Goal: Transaction & Acquisition: Purchase product/service

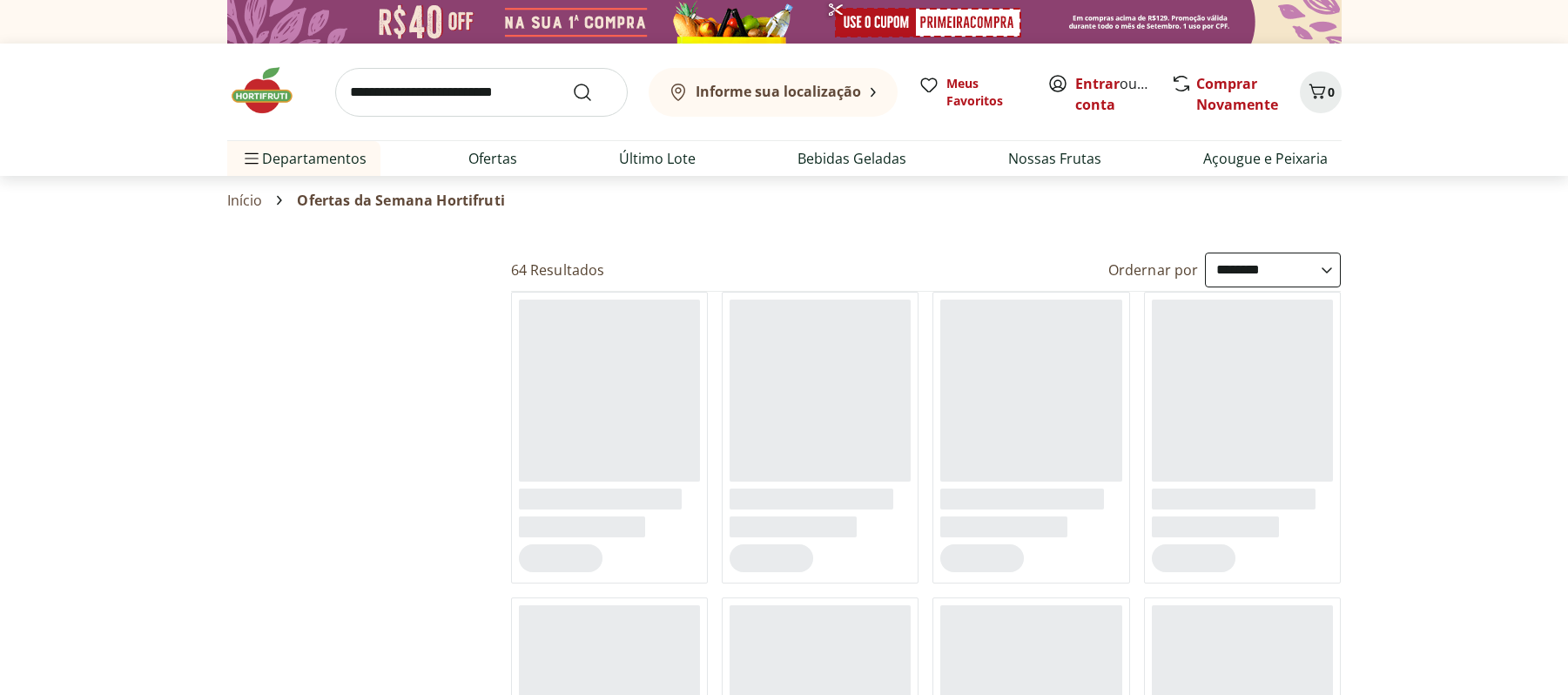
select select "**********"
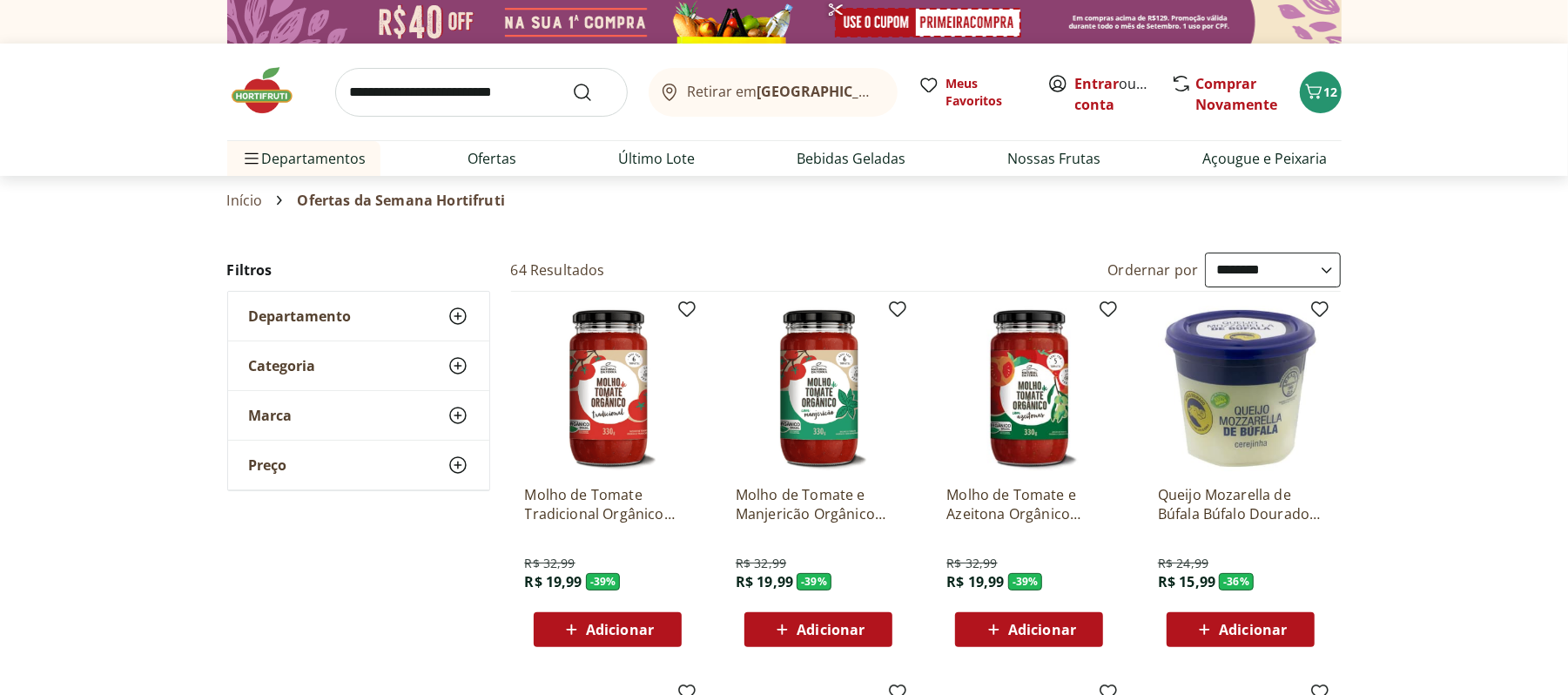
click at [269, 111] on img at bounding box center [271, 90] width 87 height 52
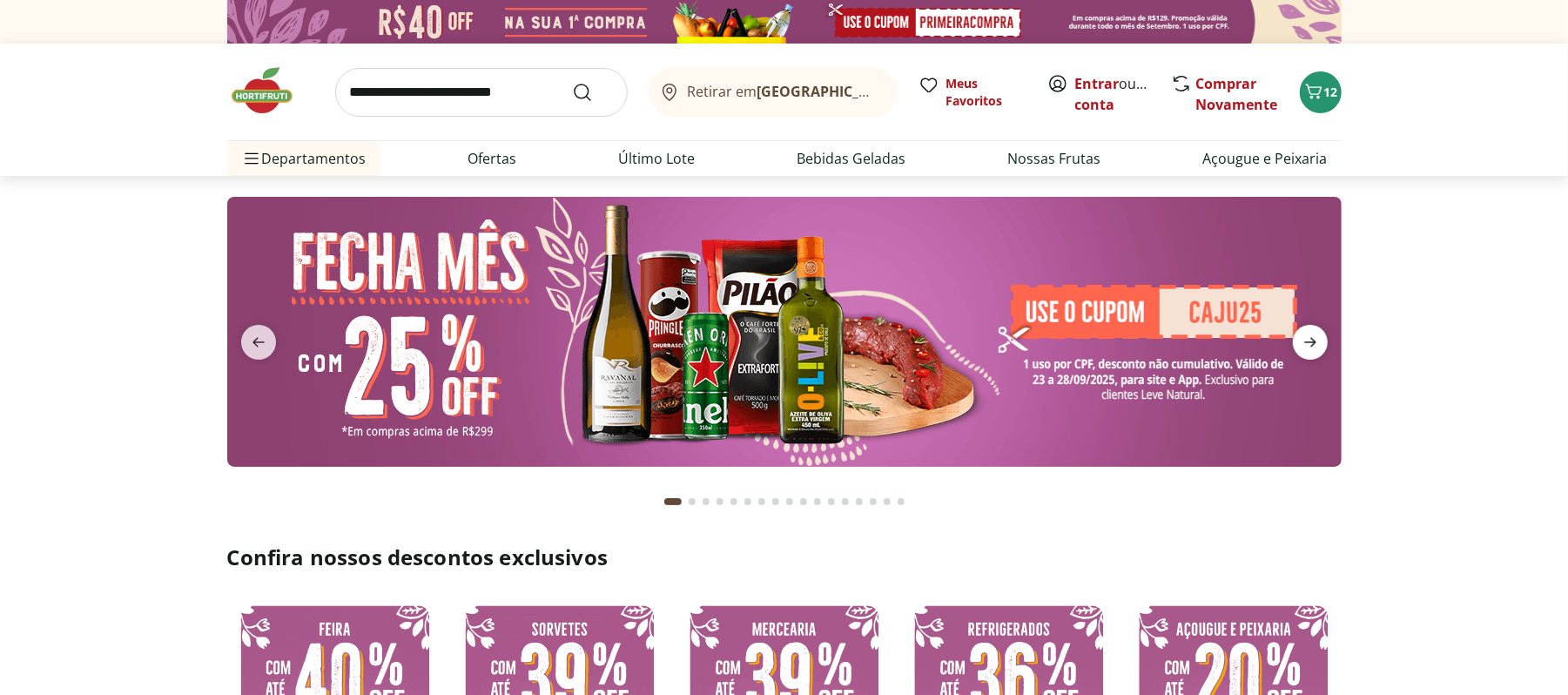
click at [1313, 345] on icon "next" at bounding box center [1310, 343] width 12 height 10
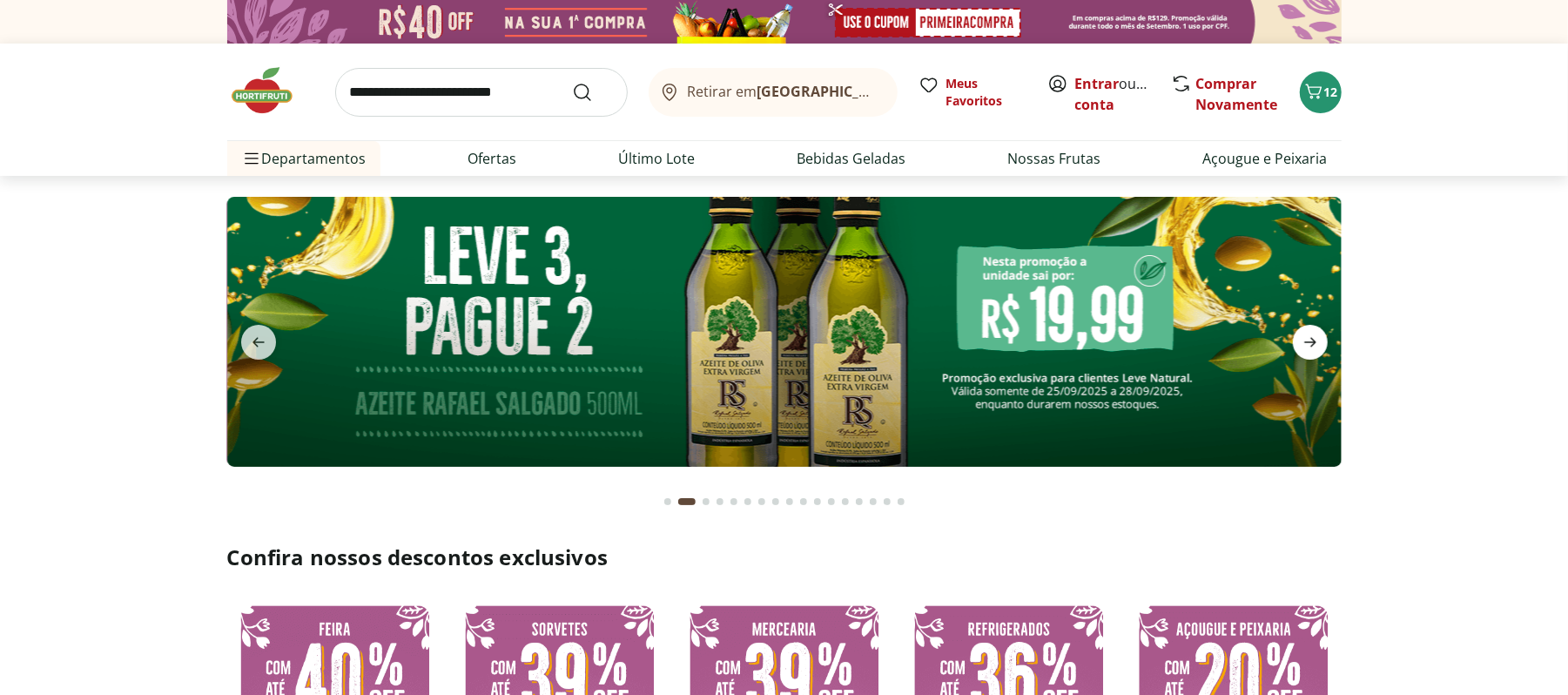
click at [1313, 345] on icon "next" at bounding box center [1310, 343] width 12 height 10
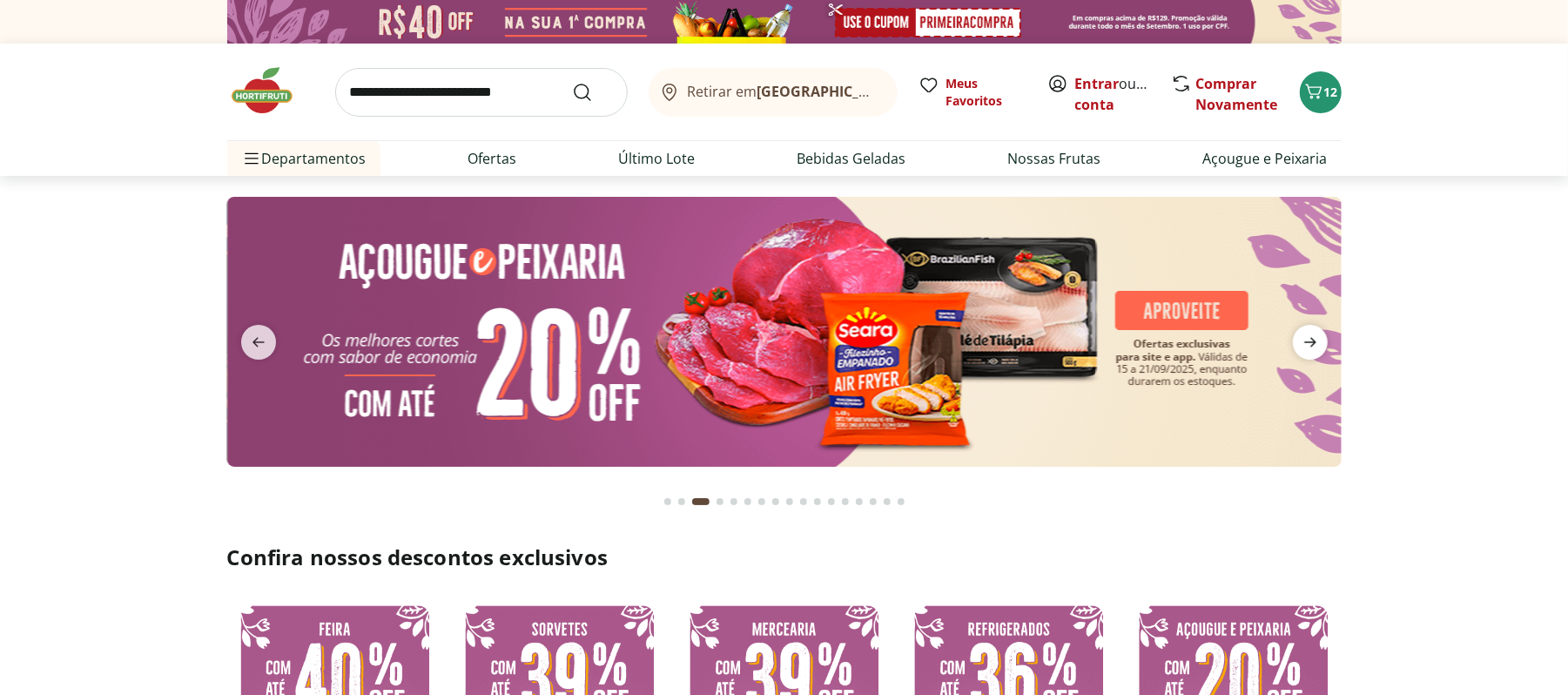
click at [1313, 345] on icon "next" at bounding box center [1310, 343] width 12 height 10
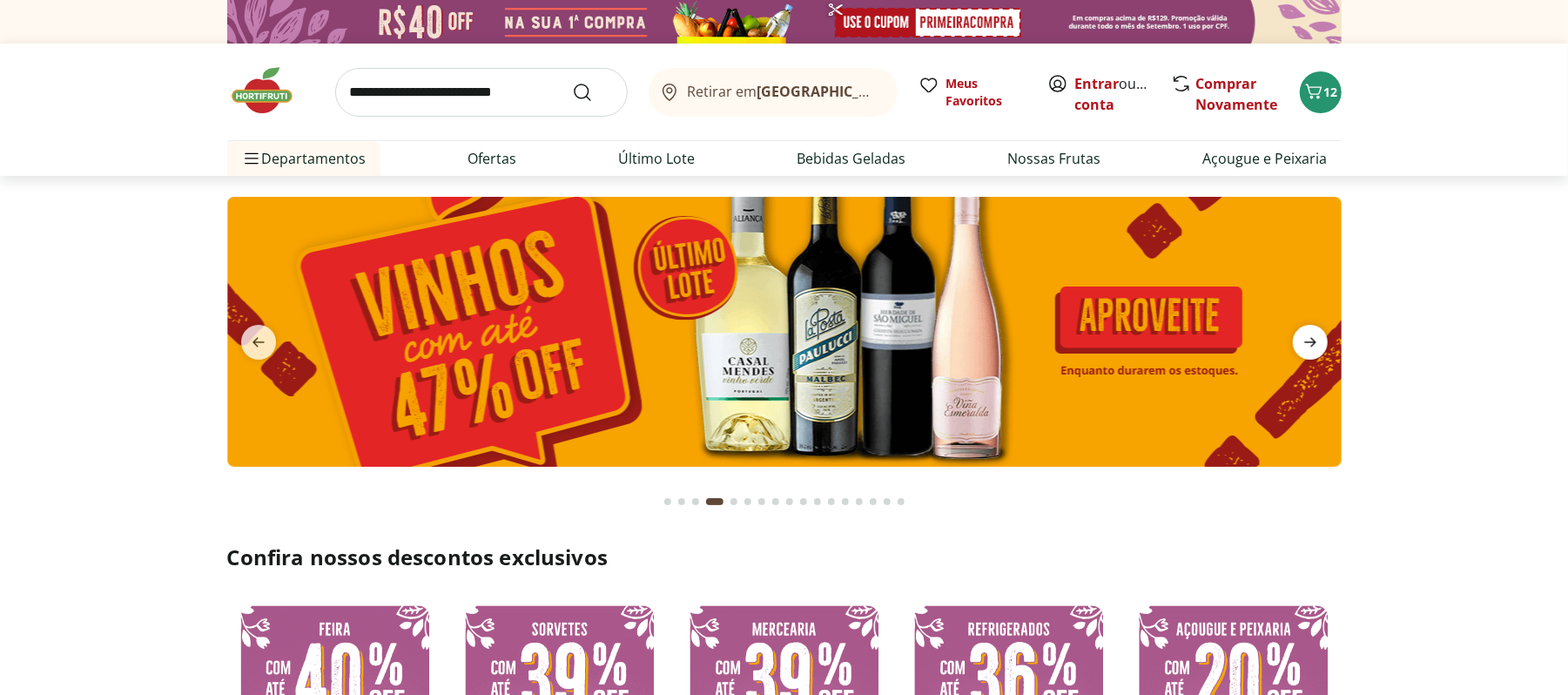
click at [1313, 345] on icon "next" at bounding box center [1310, 343] width 12 height 10
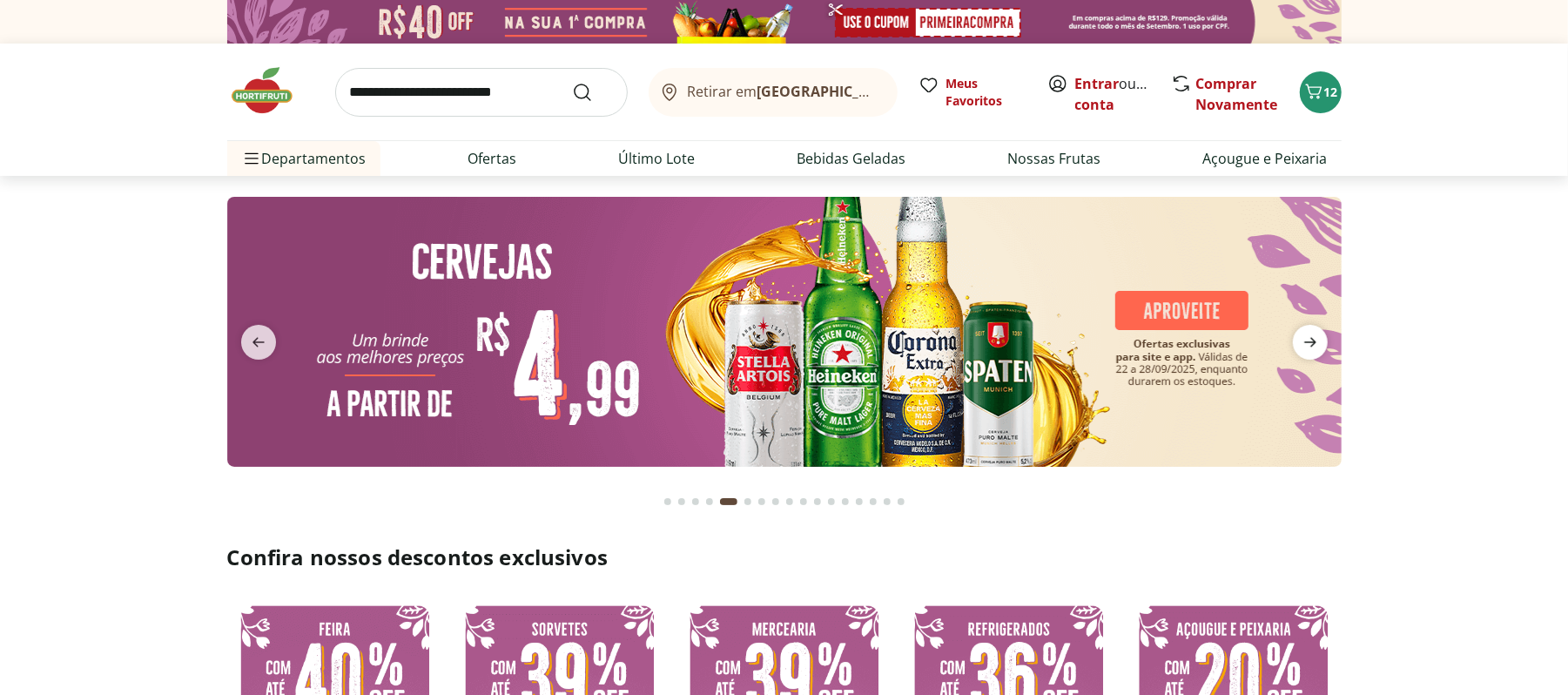
click at [1313, 345] on icon "next" at bounding box center [1310, 343] width 12 height 10
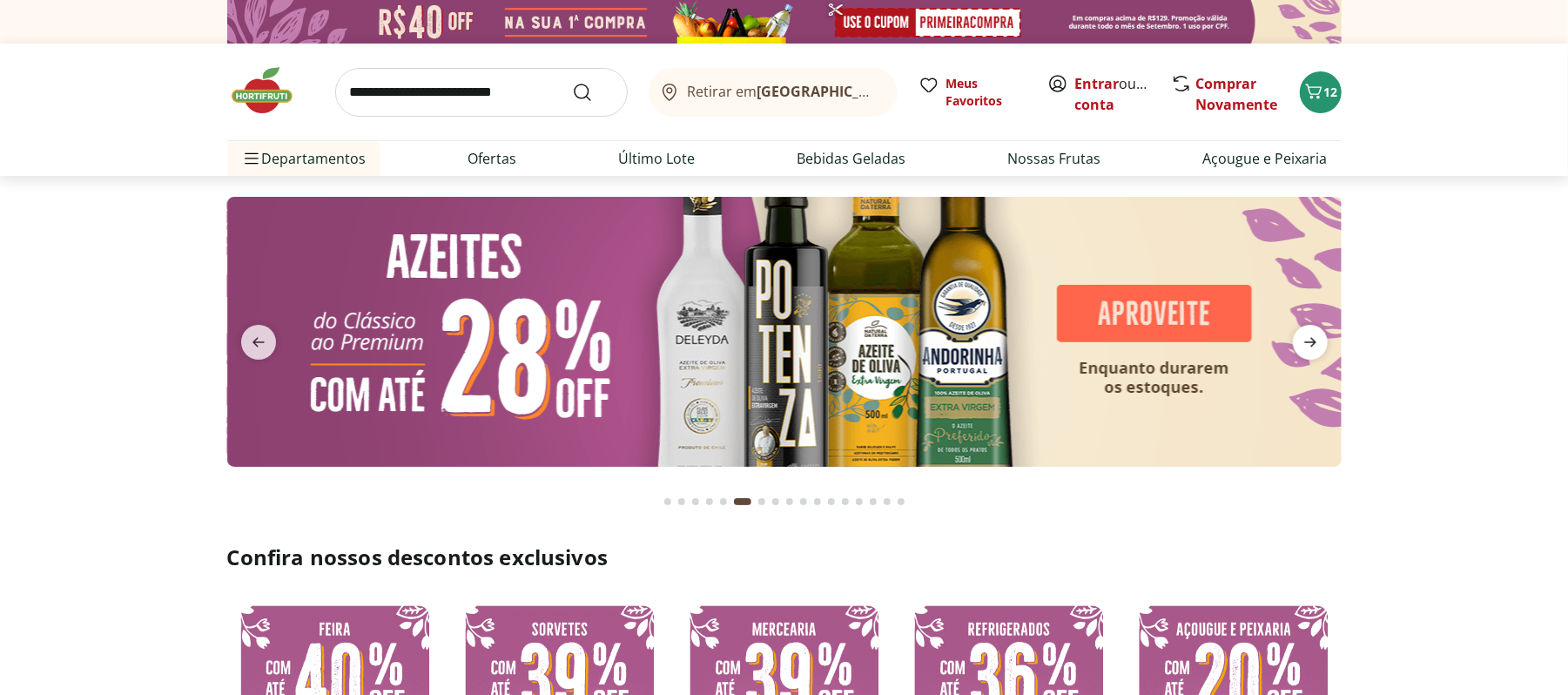
click at [1313, 345] on icon "next" at bounding box center [1310, 343] width 12 height 10
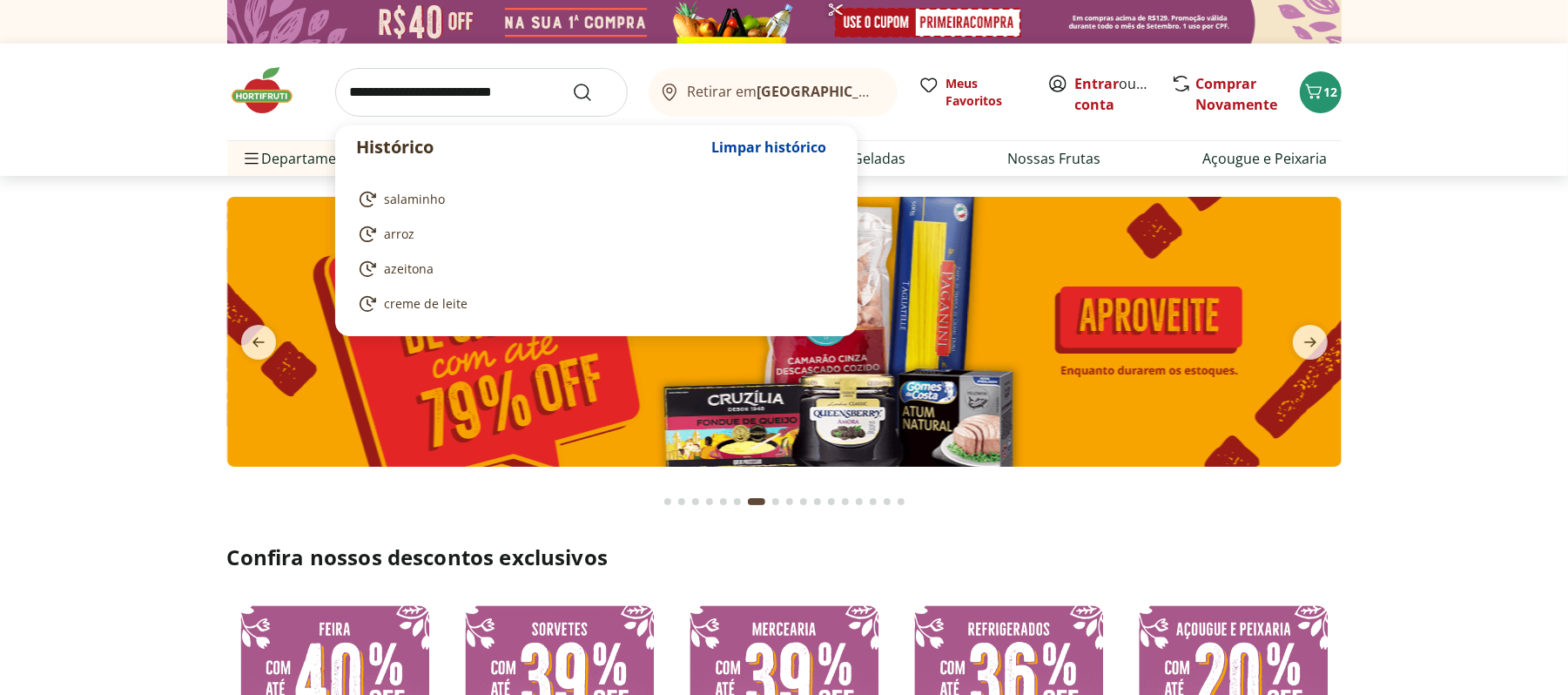
click at [477, 84] on input "search" at bounding box center [480, 93] width 292 height 49
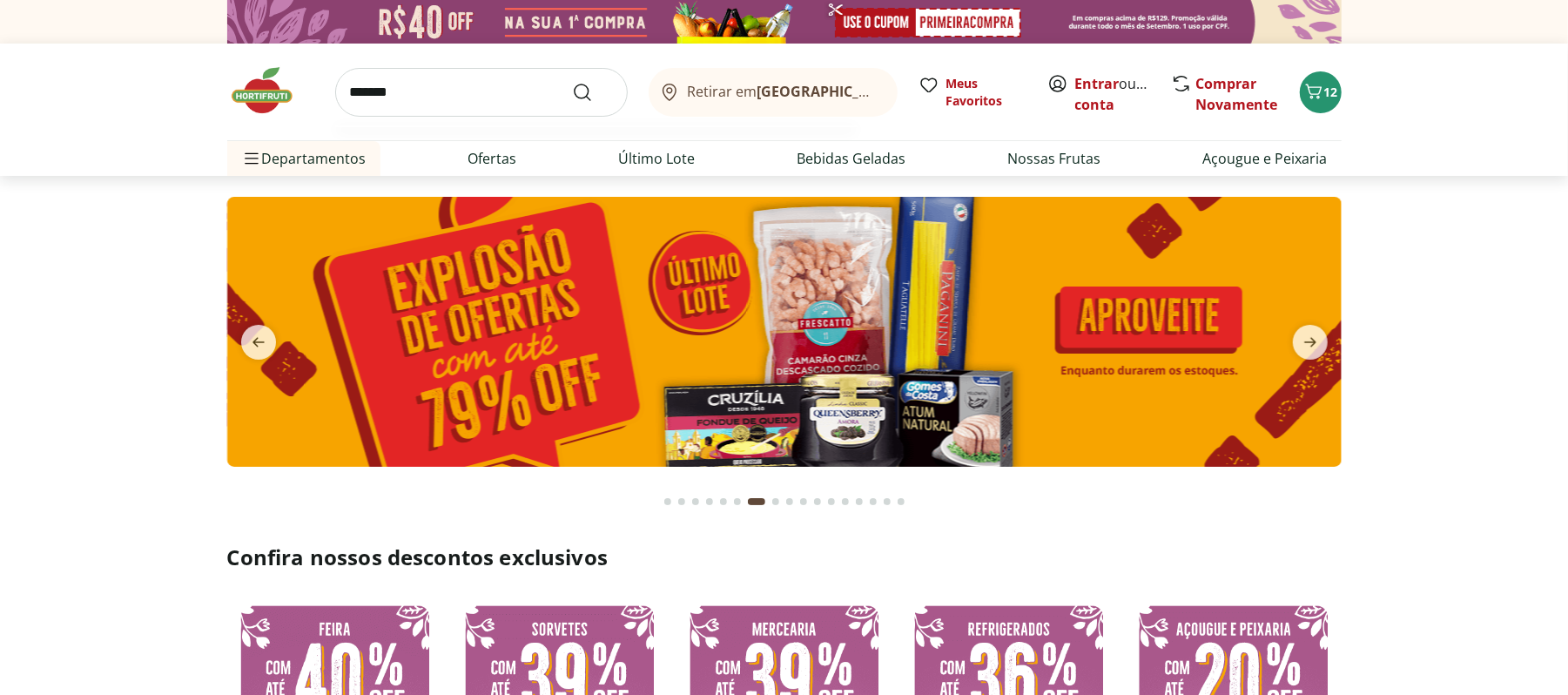
type input "*******"
click at [572, 82] on button "Submit Search" at bounding box center [593, 92] width 41 height 21
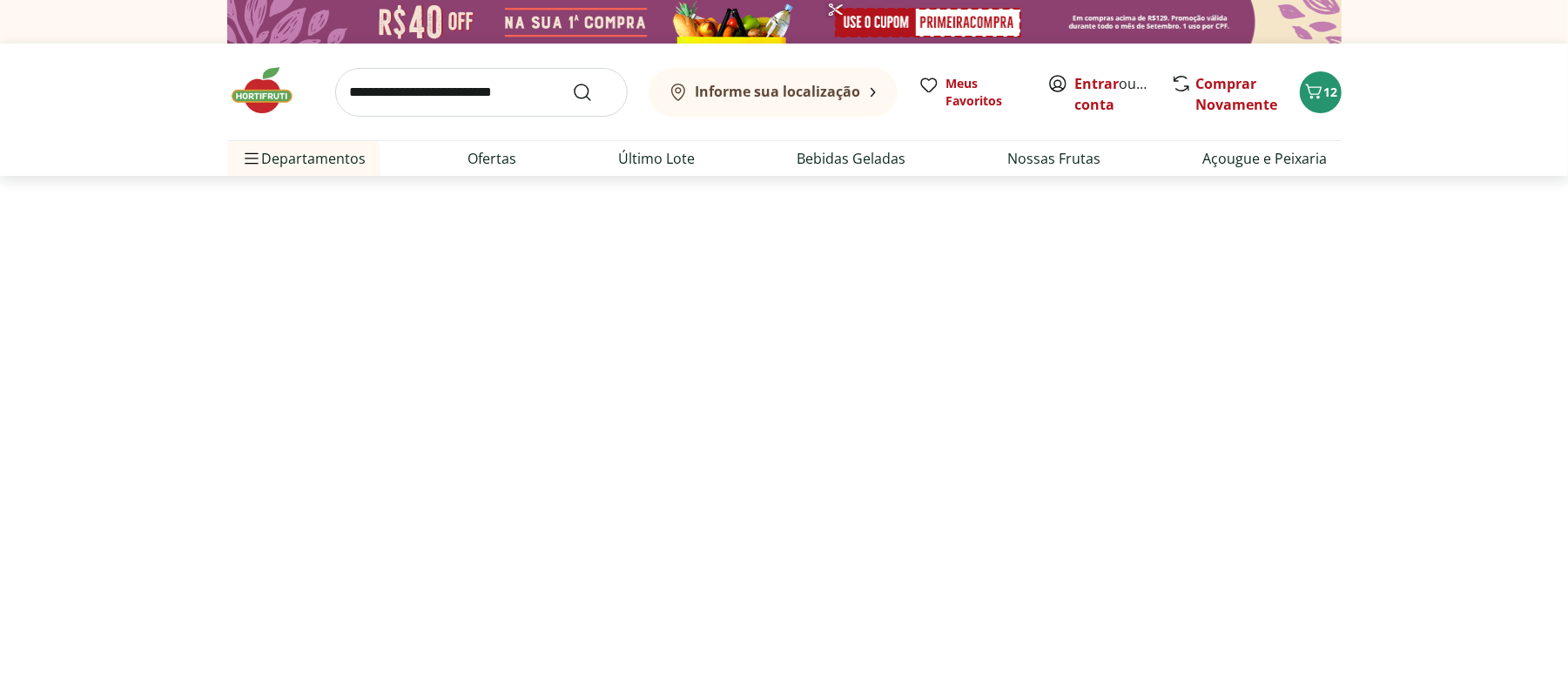
select select "**********"
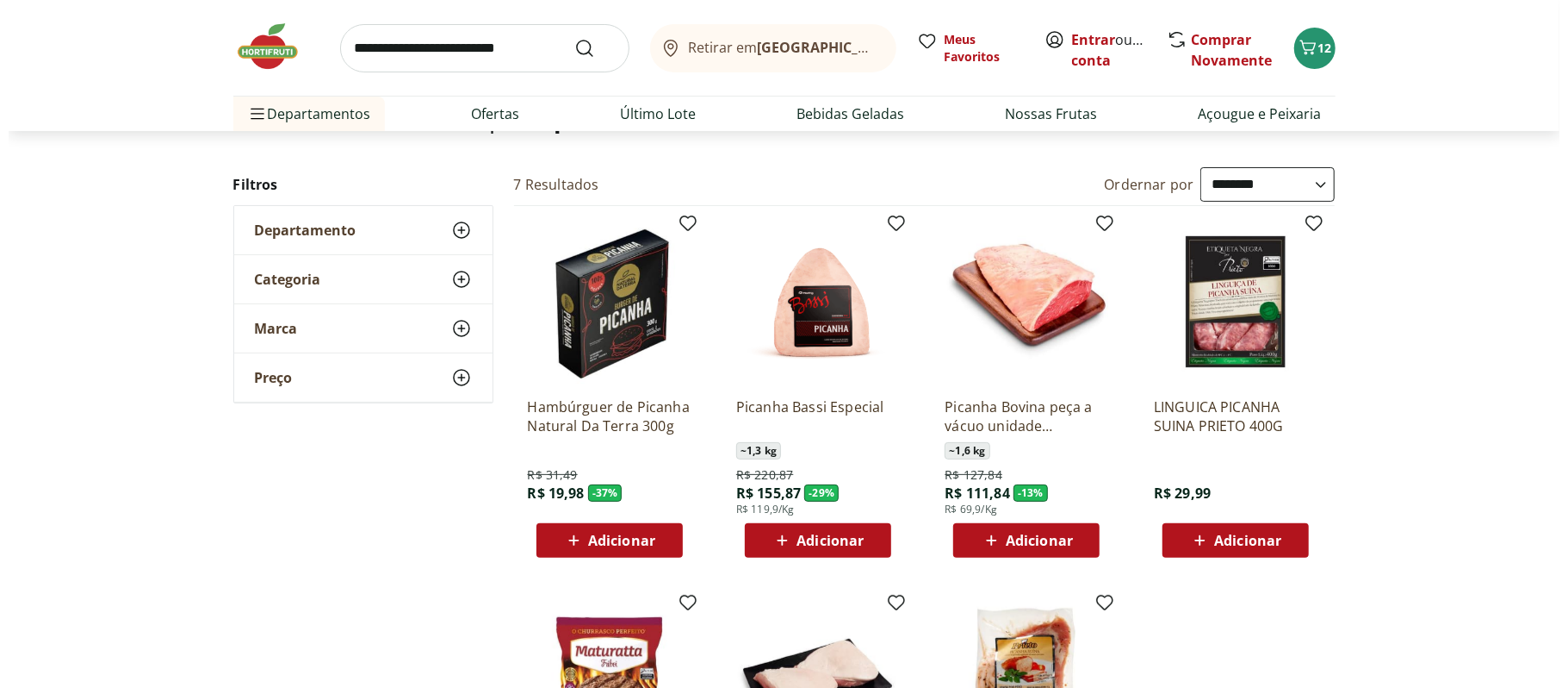
scroll to position [157, 0]
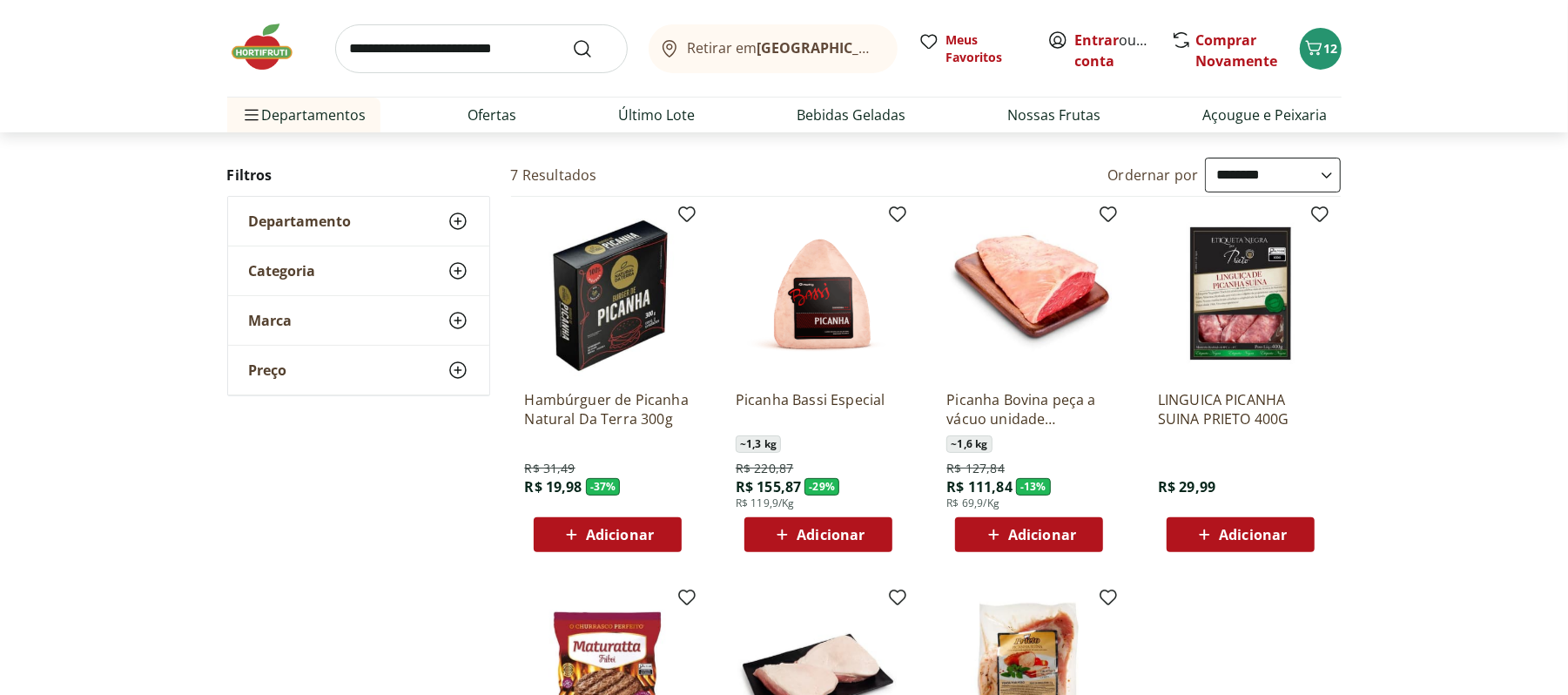
click at [813, 520] on div "Adicionar" at bounding box center [818, 535] width 120 height 32
click at [1297, 41] on div "Retirar em Rio de Janeiro/RJ Meus Favoritos Entrar ou Criar conta Comprar Novam…" at bounding box center [784, 48] width 1114 height 96
click at [1311, 42] on icon "Carrinho" at bounding box center [1313, 47] width 17 height 15
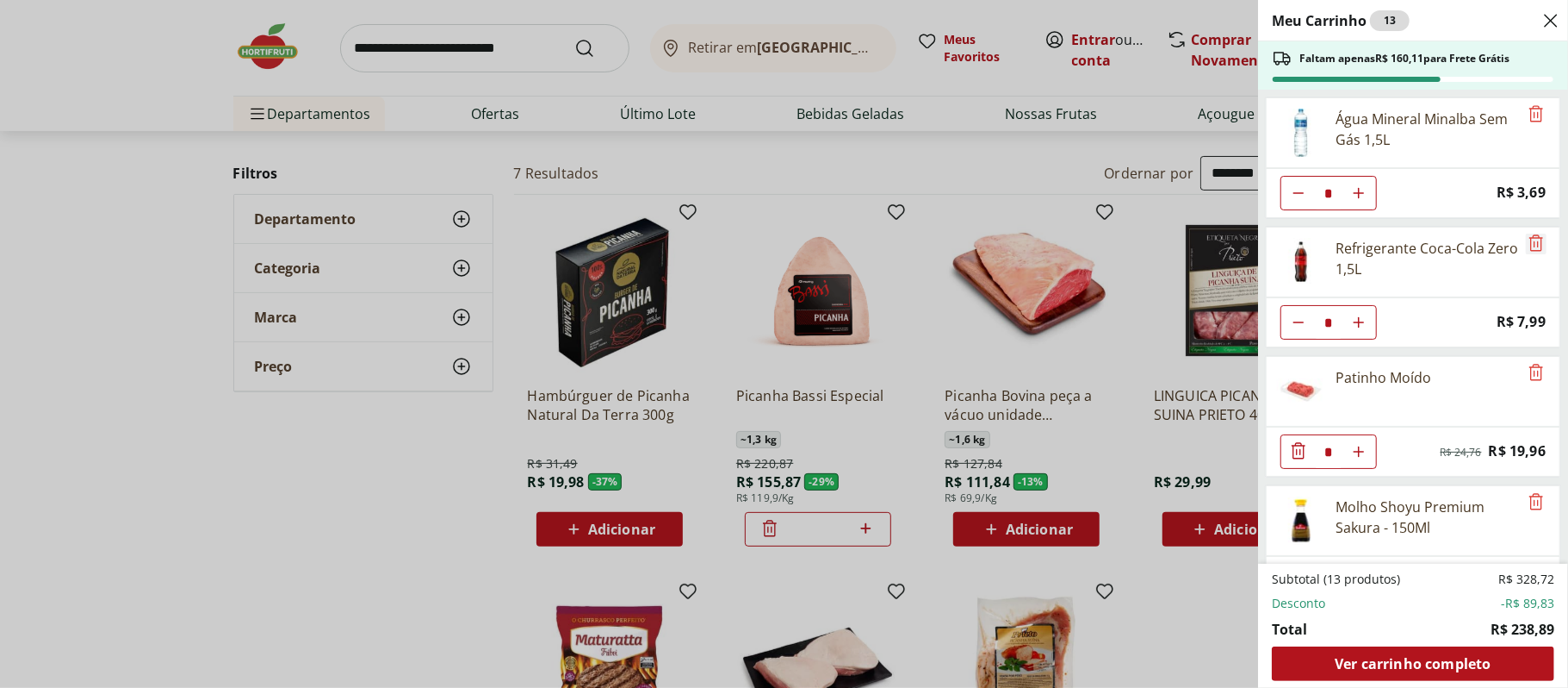
drag, startPoint x: 1519, startPoint y: 243, endPoint x: 1533, endPoint y: 243, distance: 14.0
click at [1533, 243] on icon "Remove" at bounding box center [1536, 243] width 20 height 20
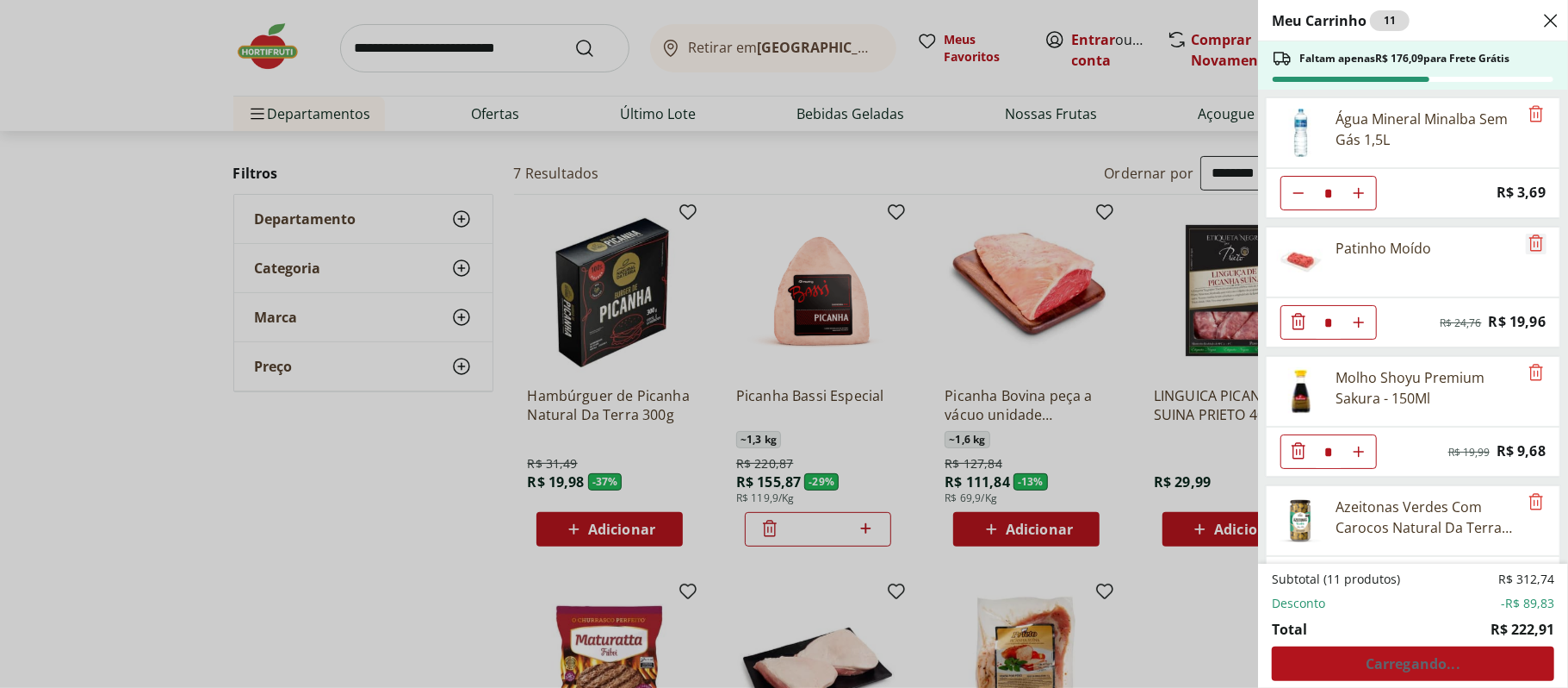
click at [1533, 243] on icon "Remove" at bounding box center [1536, 243] width 20 height 20
click at [1526, 108] on icon "Remove" at bounding box center [1536, 113] width 20 height 20
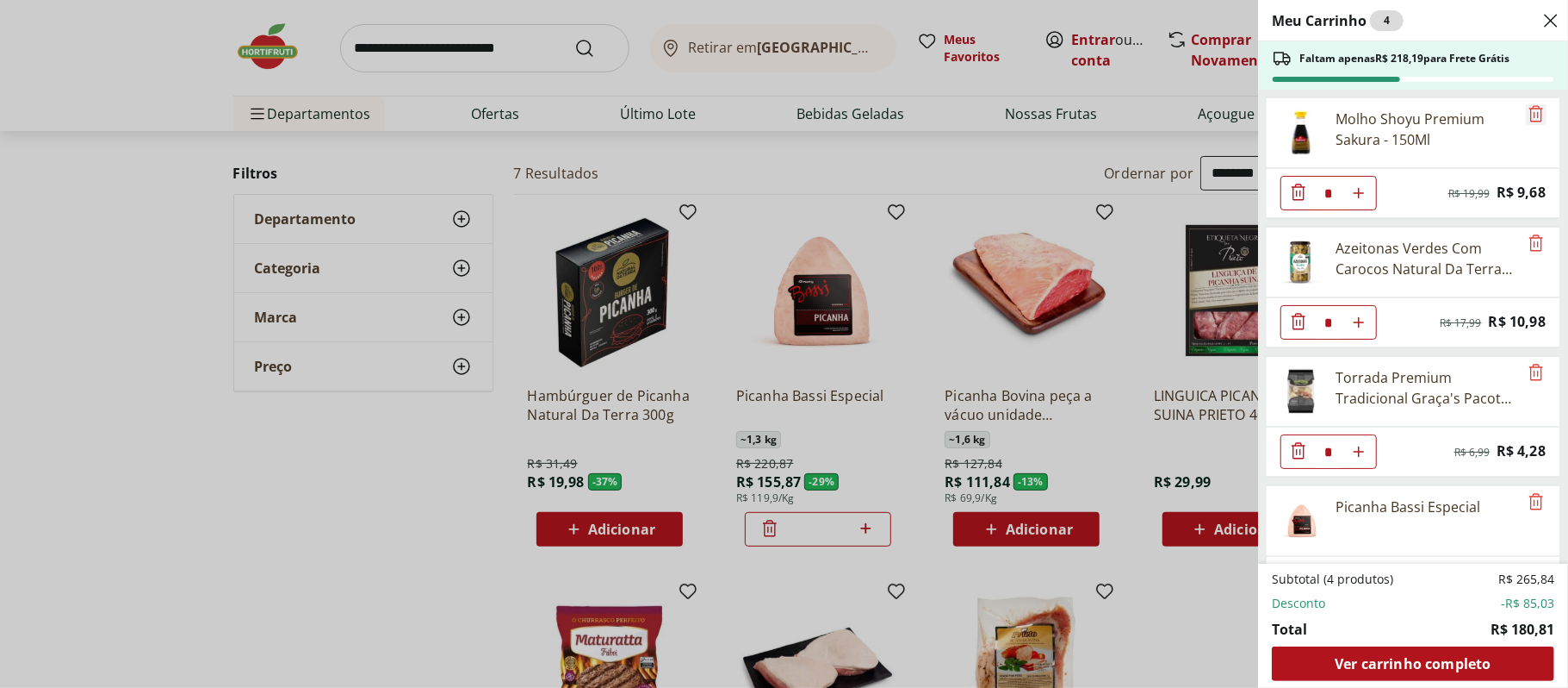
click at [1529, 118] on icon "Remove" at bounding box center [1536, 113] width 20 height 20
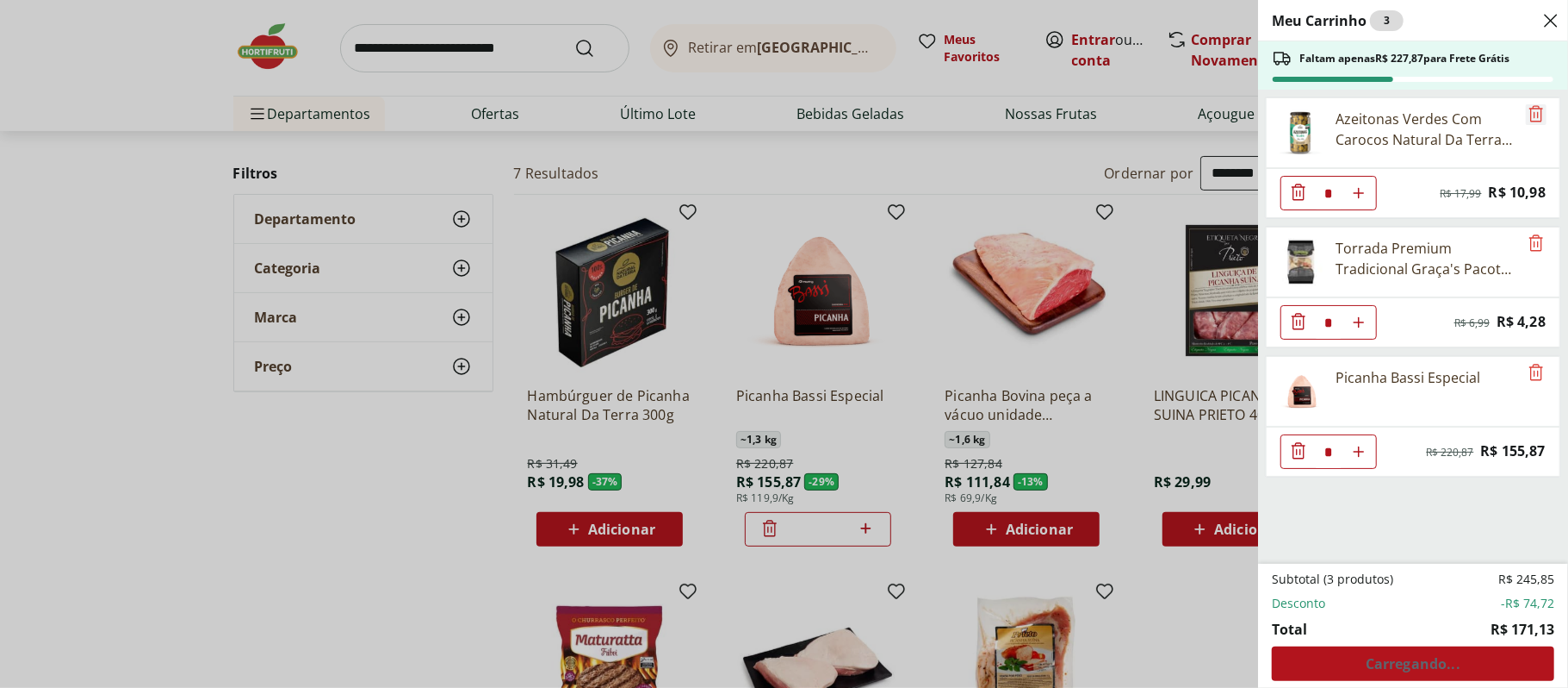
click at [1529, 118] on icon "Remove" at bounding box center [1536, 113] width 20 height 20
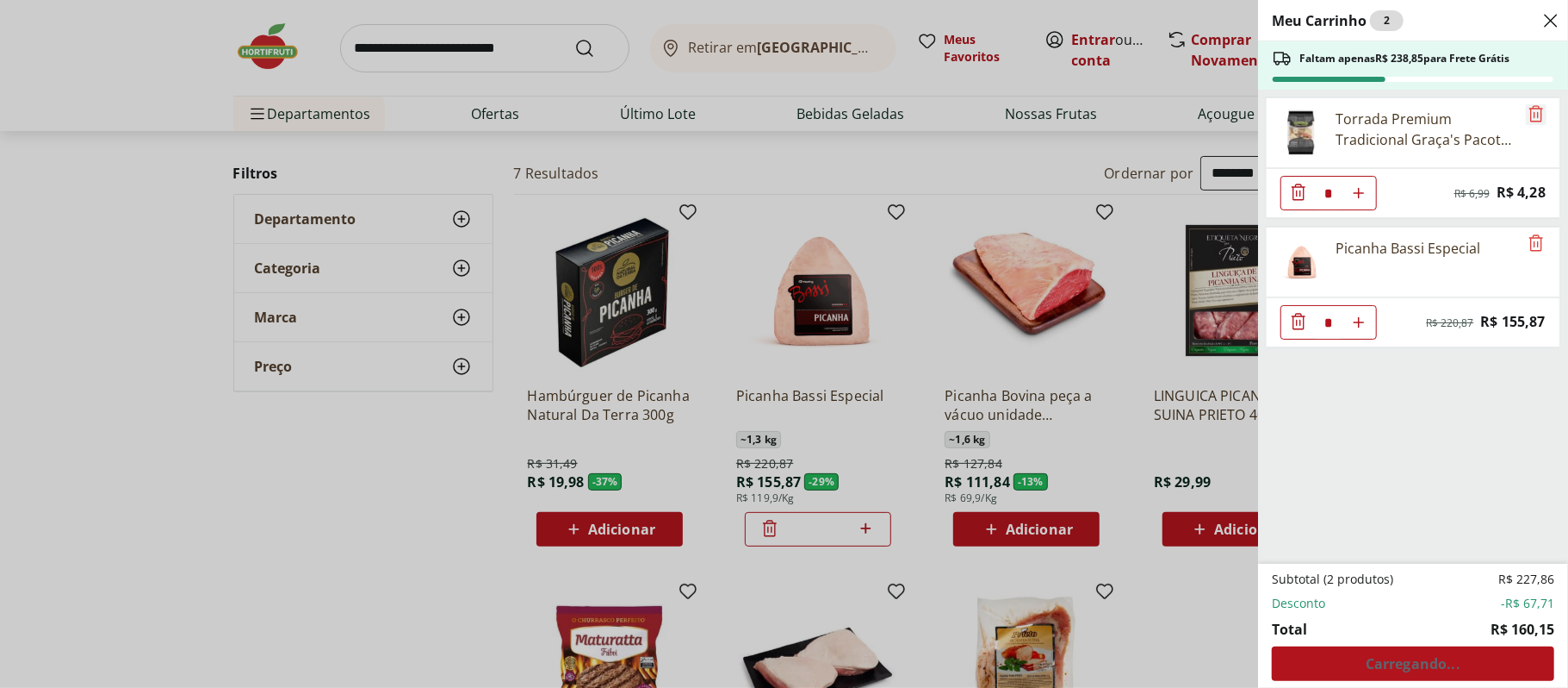
click at [1529, 118] on icon "Remove" at bounding box center [1536, 113] width 20 height 20
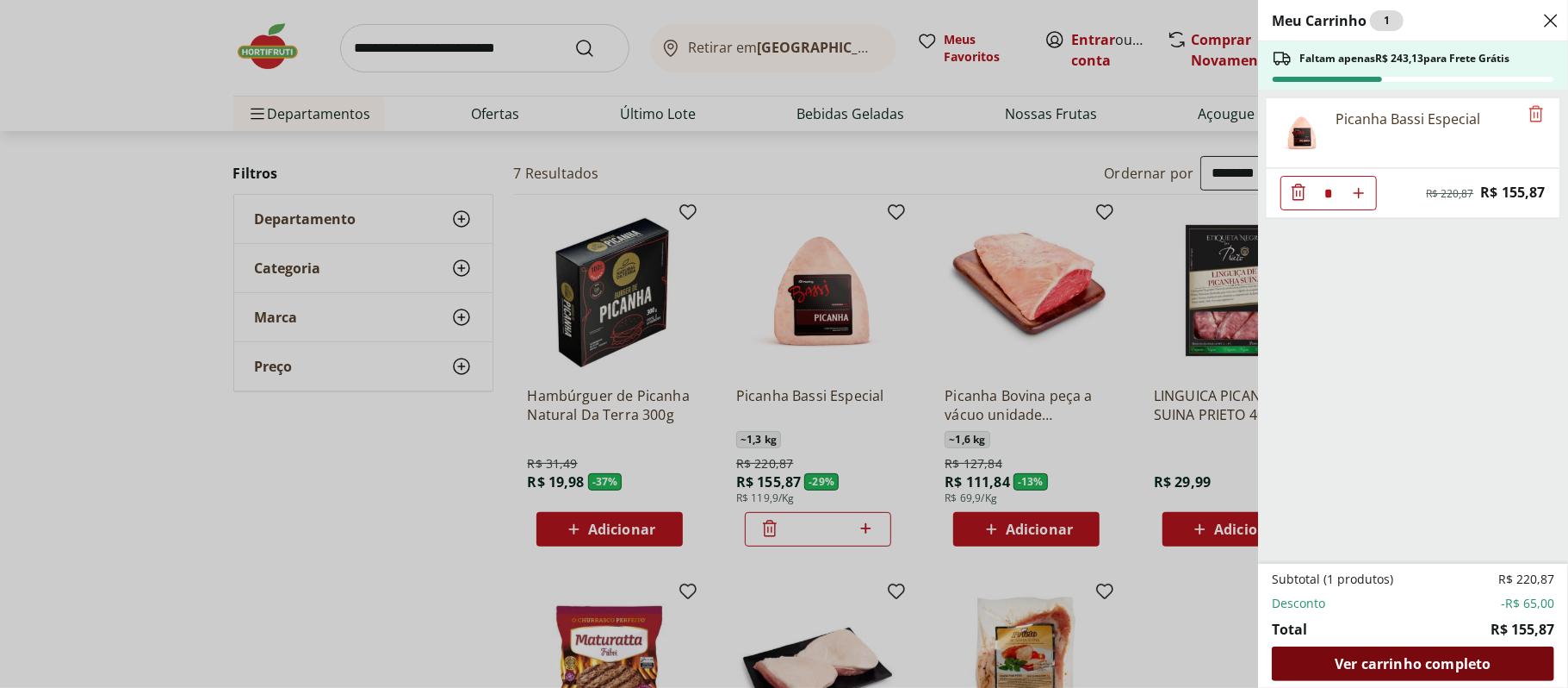
click at [1414, 670] on span "Ver carrinho completo" at bounding box center [1413, 664] width 156 height 14
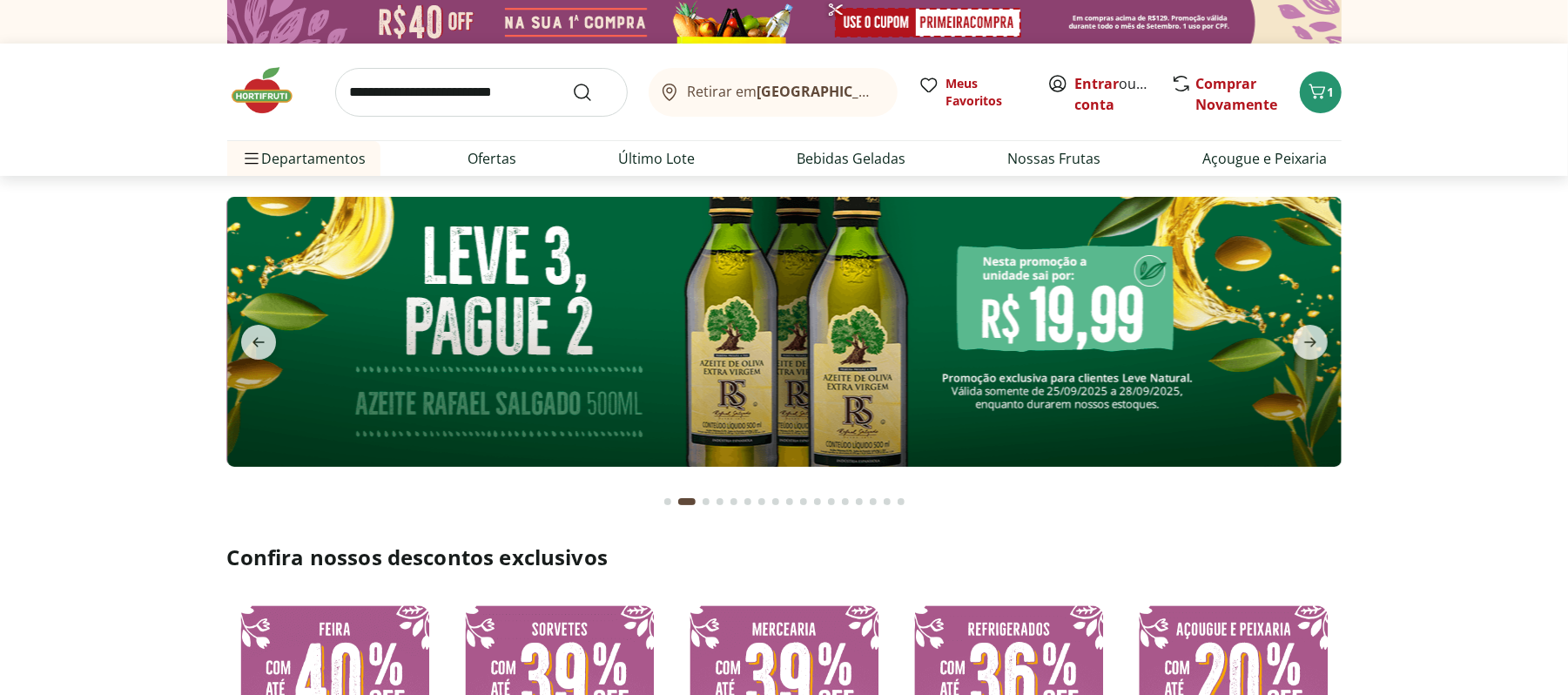
click at [279, 336] on button "previous" at bounding box center [259, 342] width 63 height 34
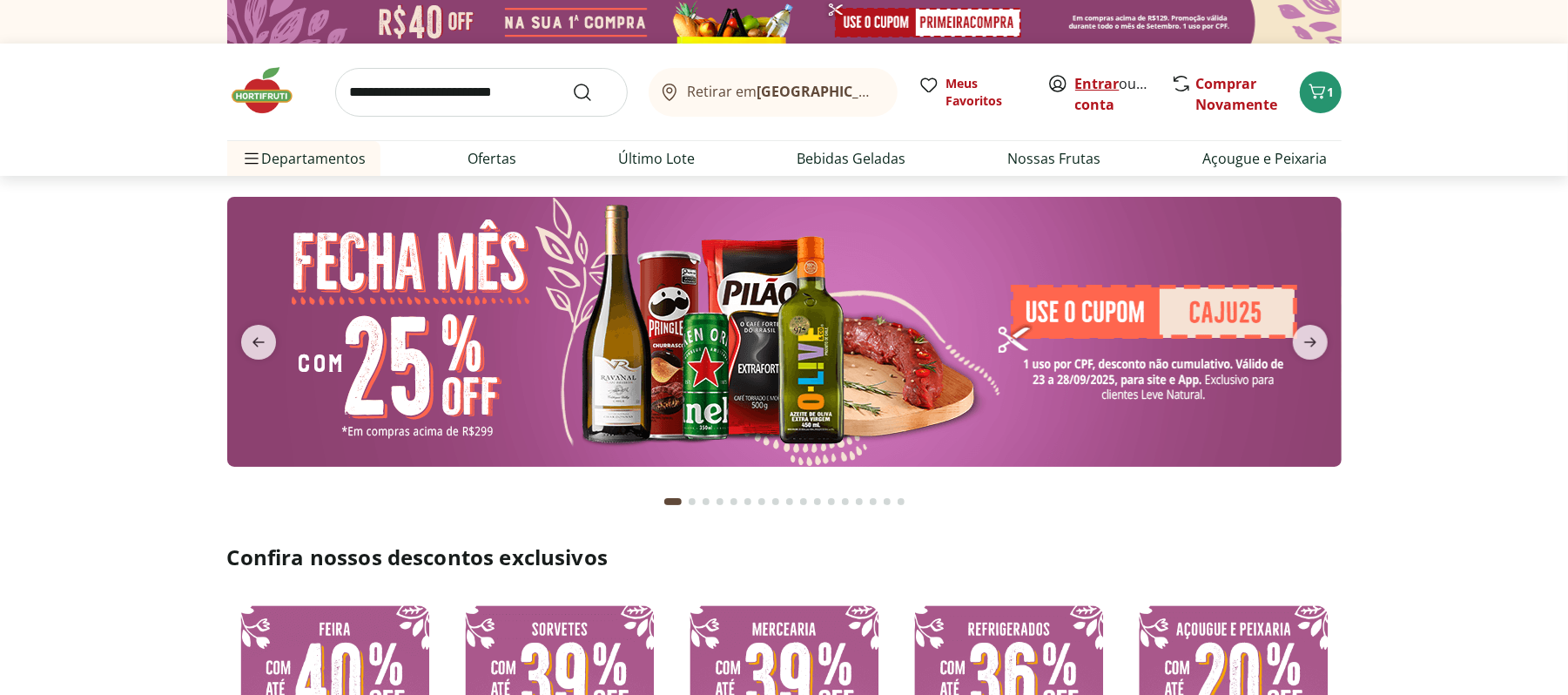
click at [1083, 75] on link "Entrar" at bounding box center [1097, 83] width 44 height 19
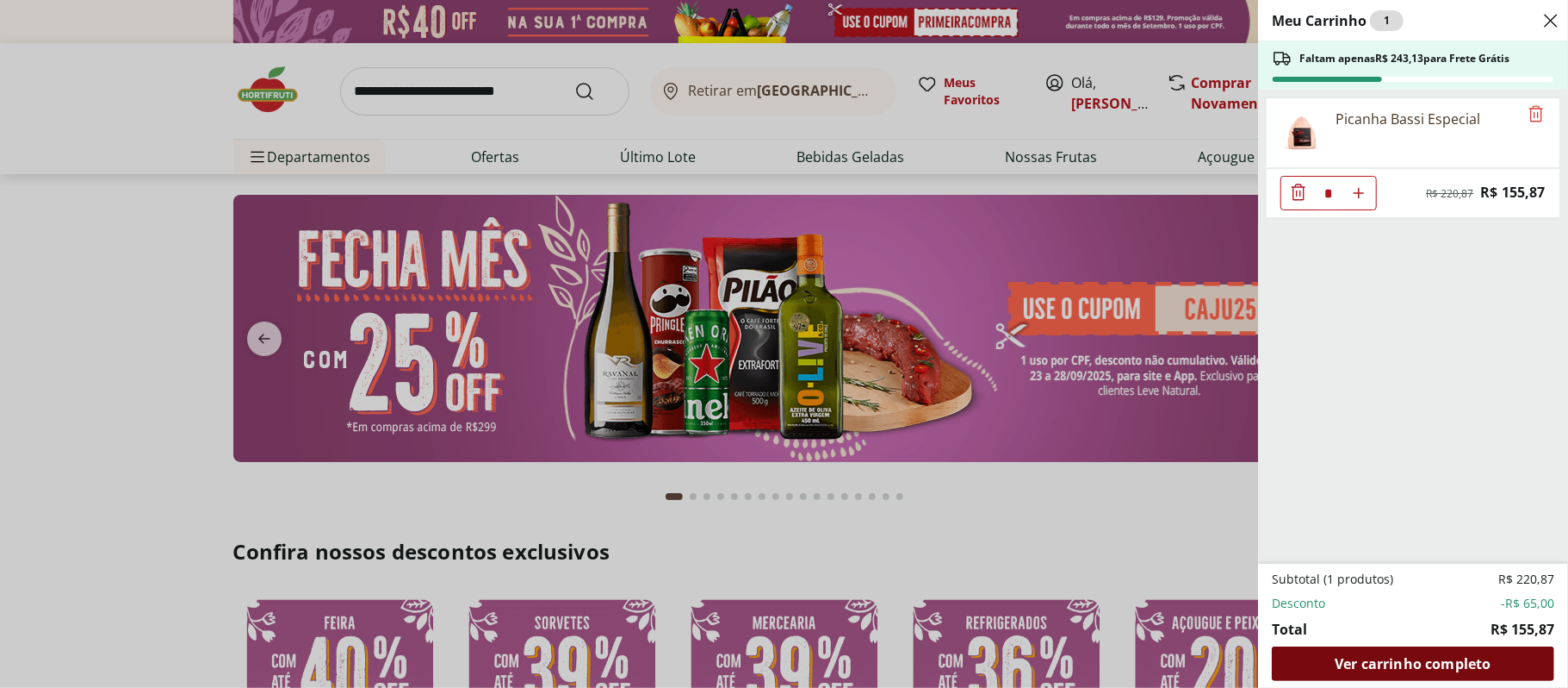
click at [1393, 669] on span "Ver carrinho completo" at bounding box center [1413, 664] width 156 height 14
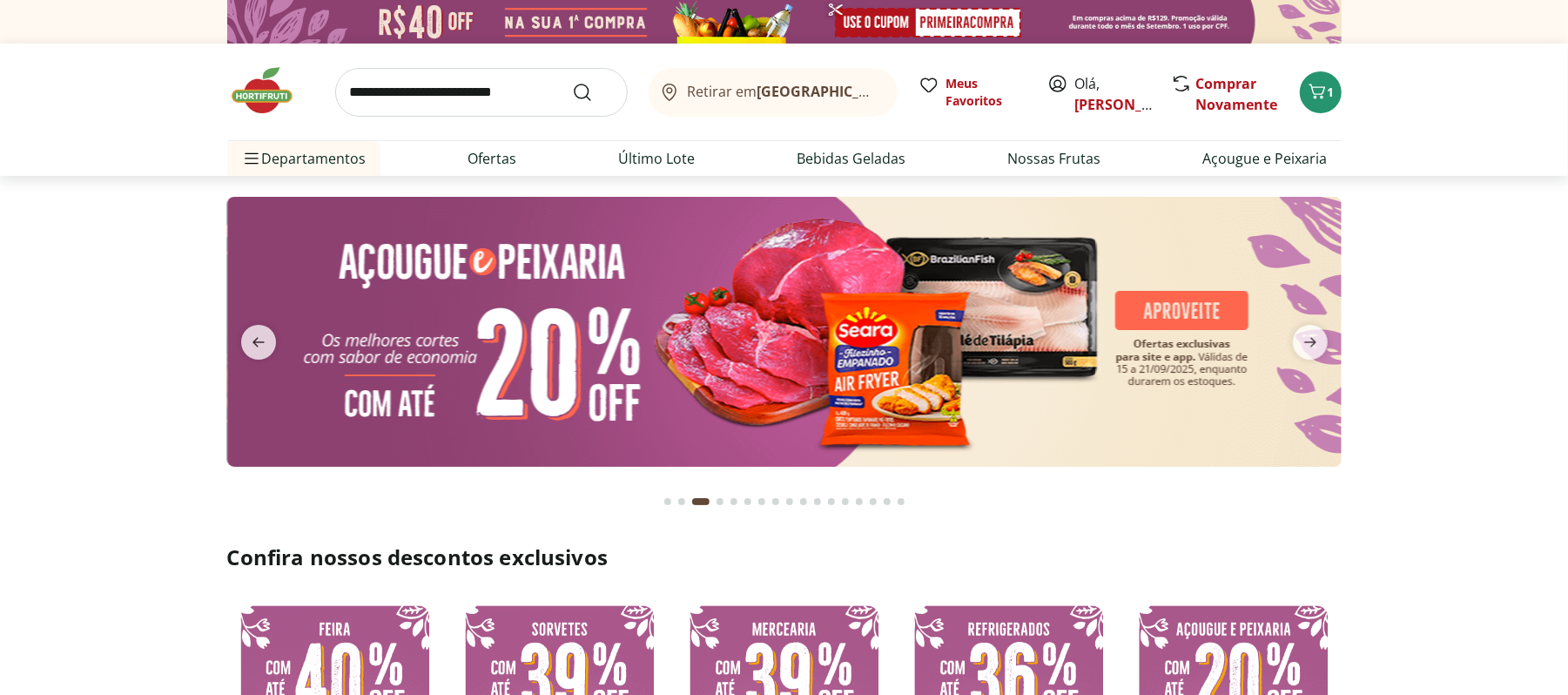
click at [276, 339] on button "previous" at bounding box center [259, 342] width 63 height 34
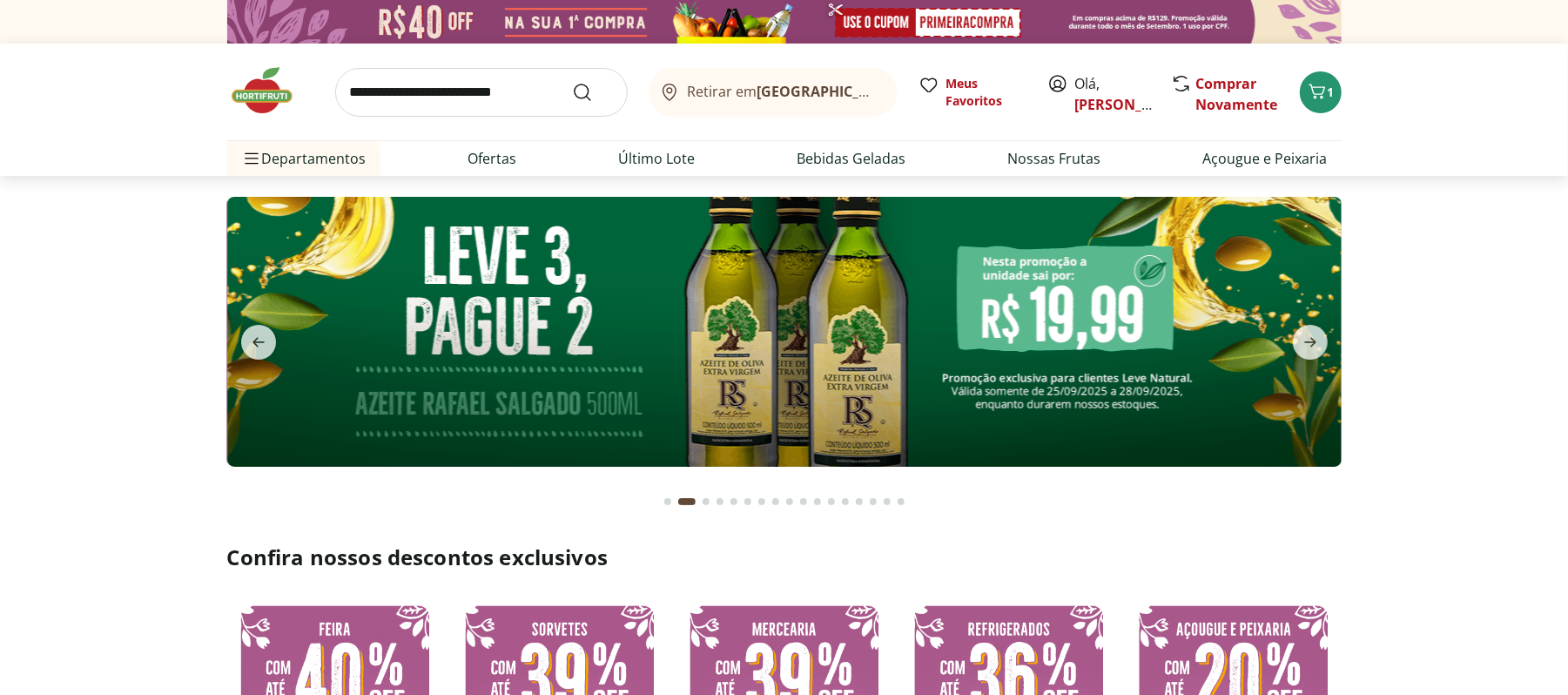
click at [276, 339] on button "previous" at bounding box center [259, 342] width 63 height 34
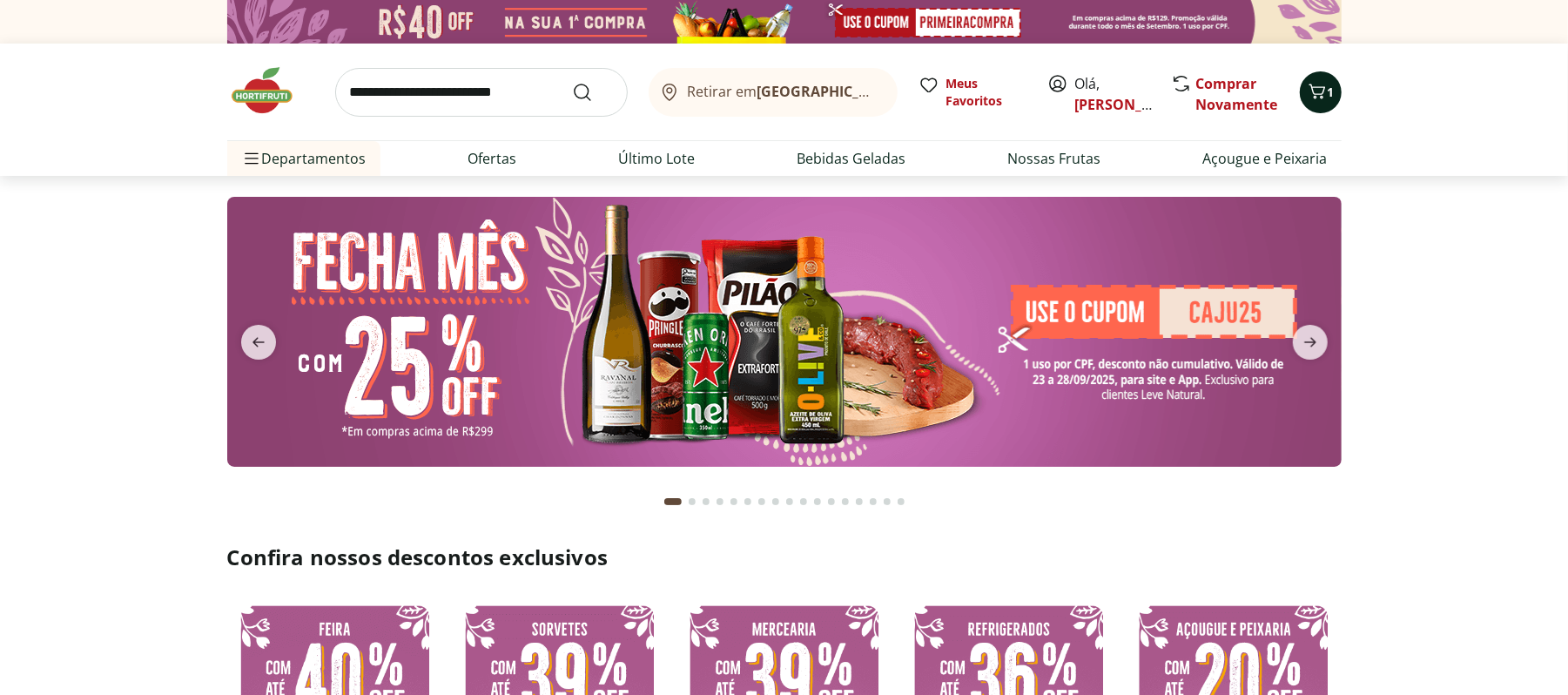
click at [1328, 102] on button "1" at bounding box center [1320, 93] width 41 height 41
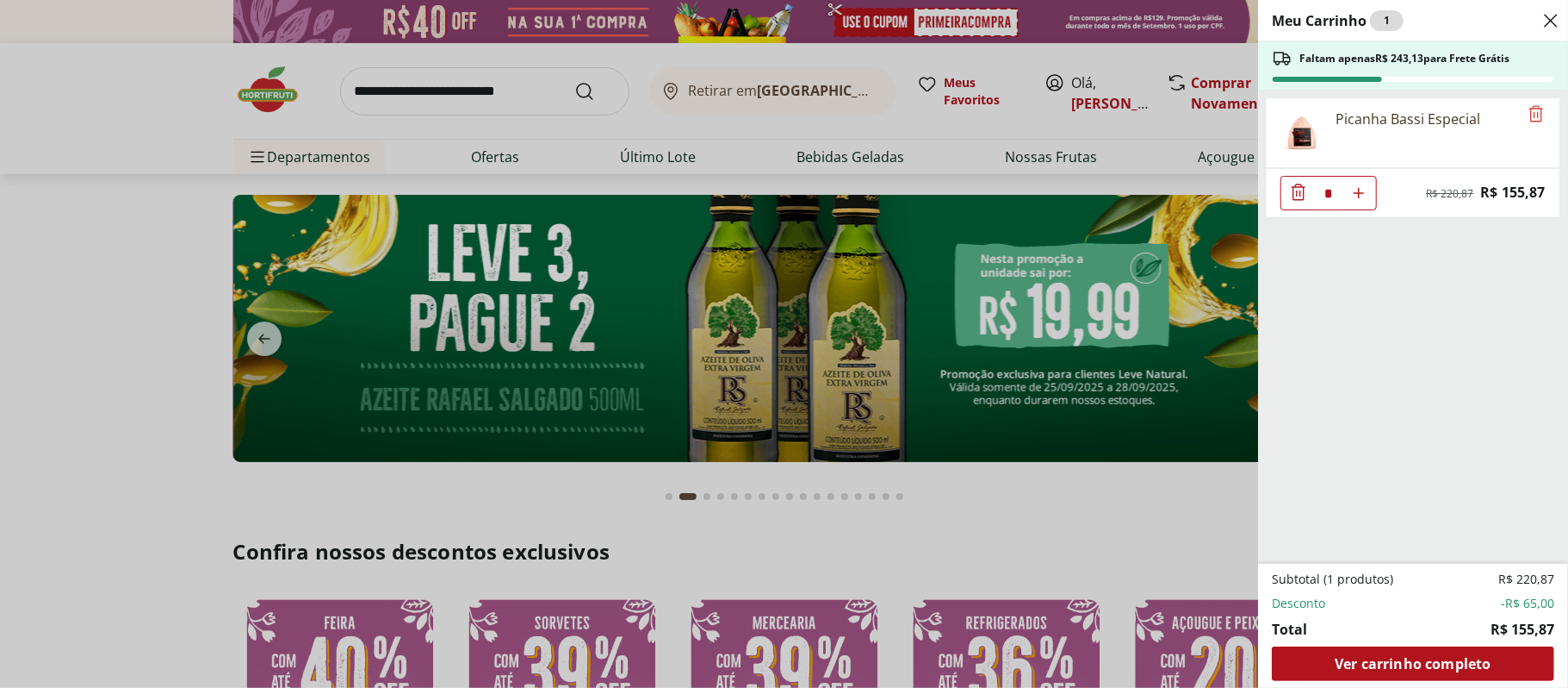
click at [503, 100] on div "Meu Carrinho 1 Faltam apenas R$ 243,13 para Frete Grátis Picanha Bassi Especial…" at bounding box center [784, 344] width 1568 height 688
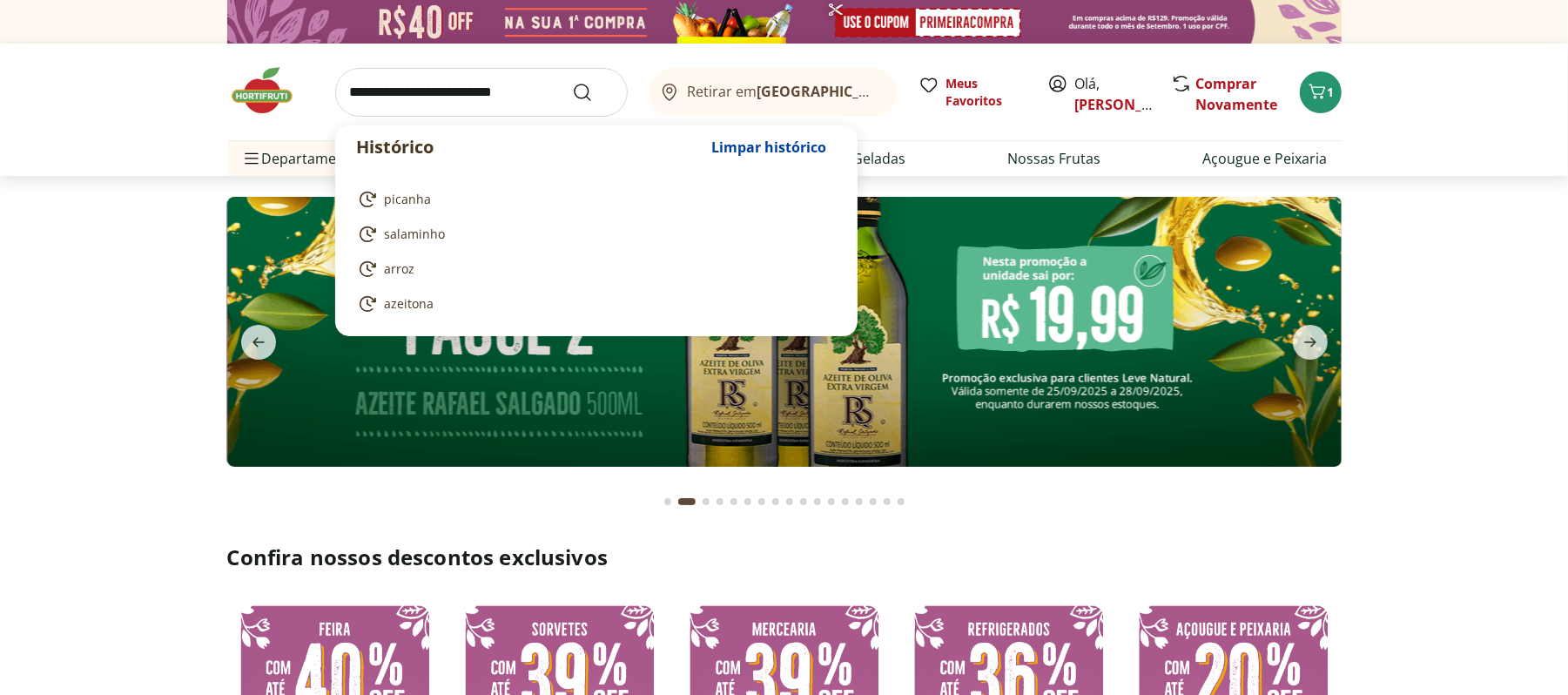
click at [526, 93] on input "search" at bounding box center [480, 93] width 292 height 49
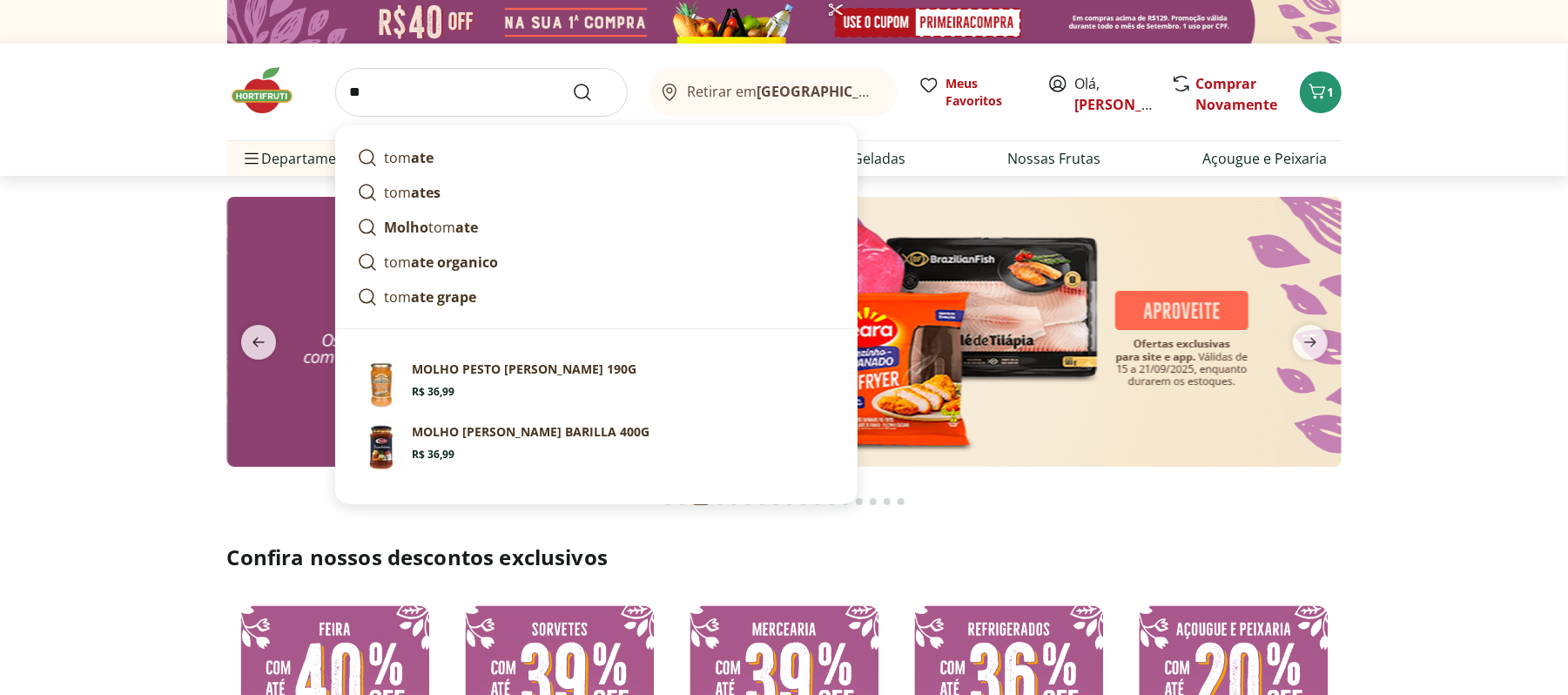
type input "*"
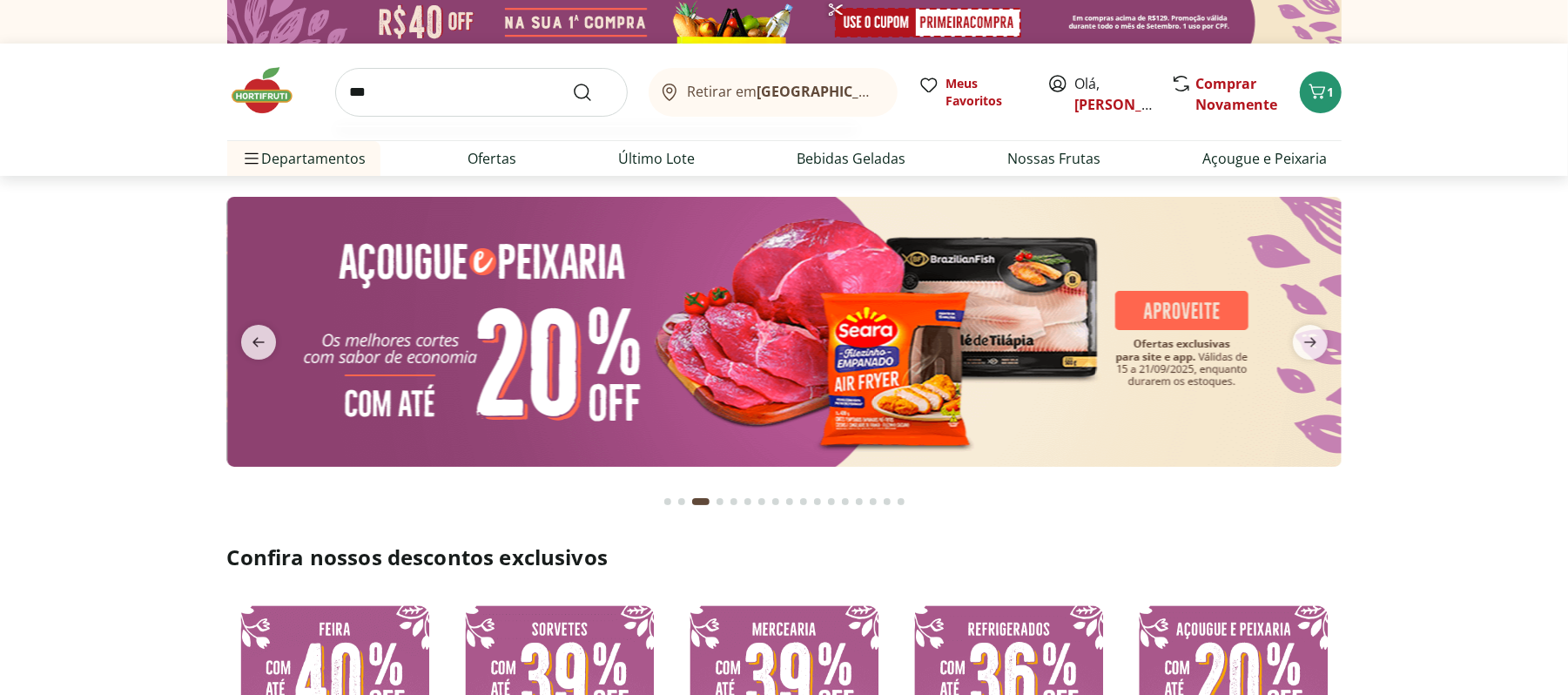
type input "***"
click at [572, 82] on button "Submit Search" at bounding box center [593, 92] width 41 height 21
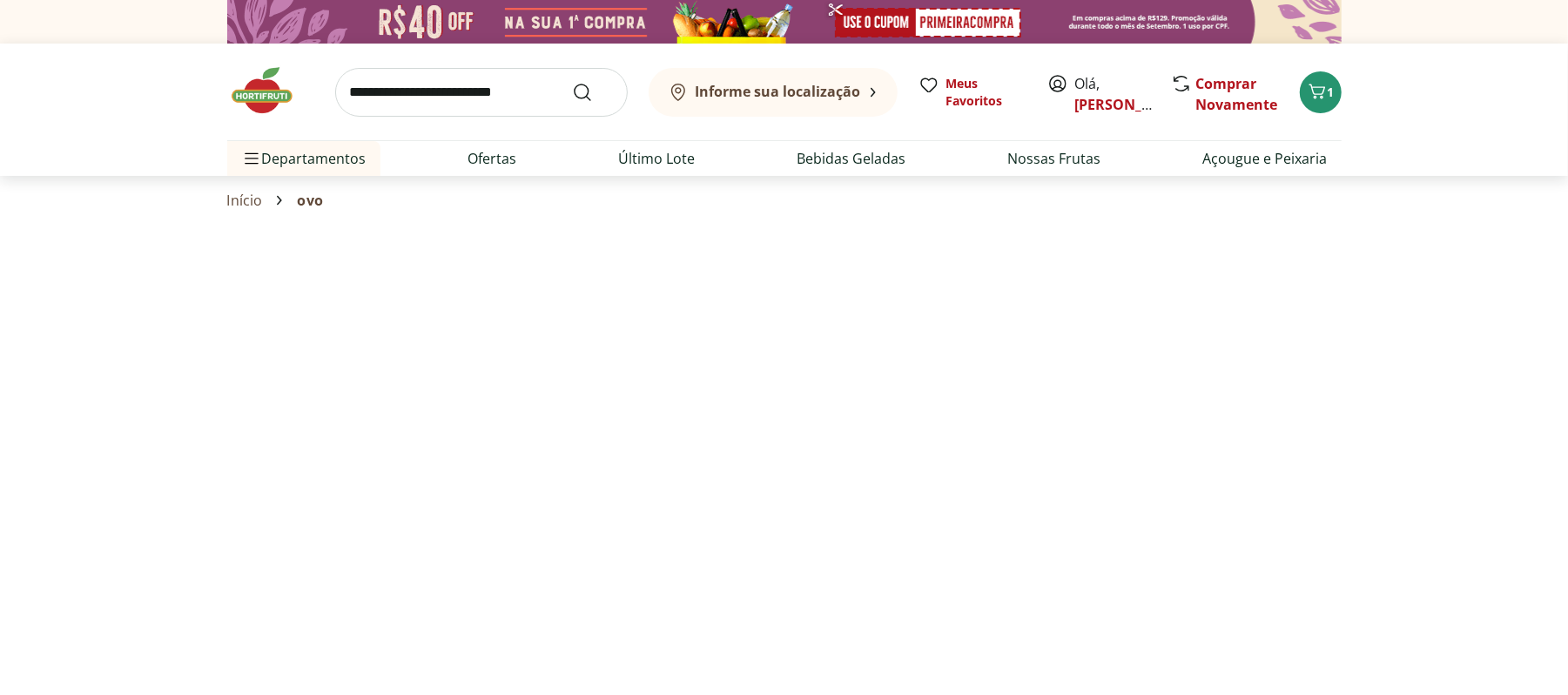
select select "**********"
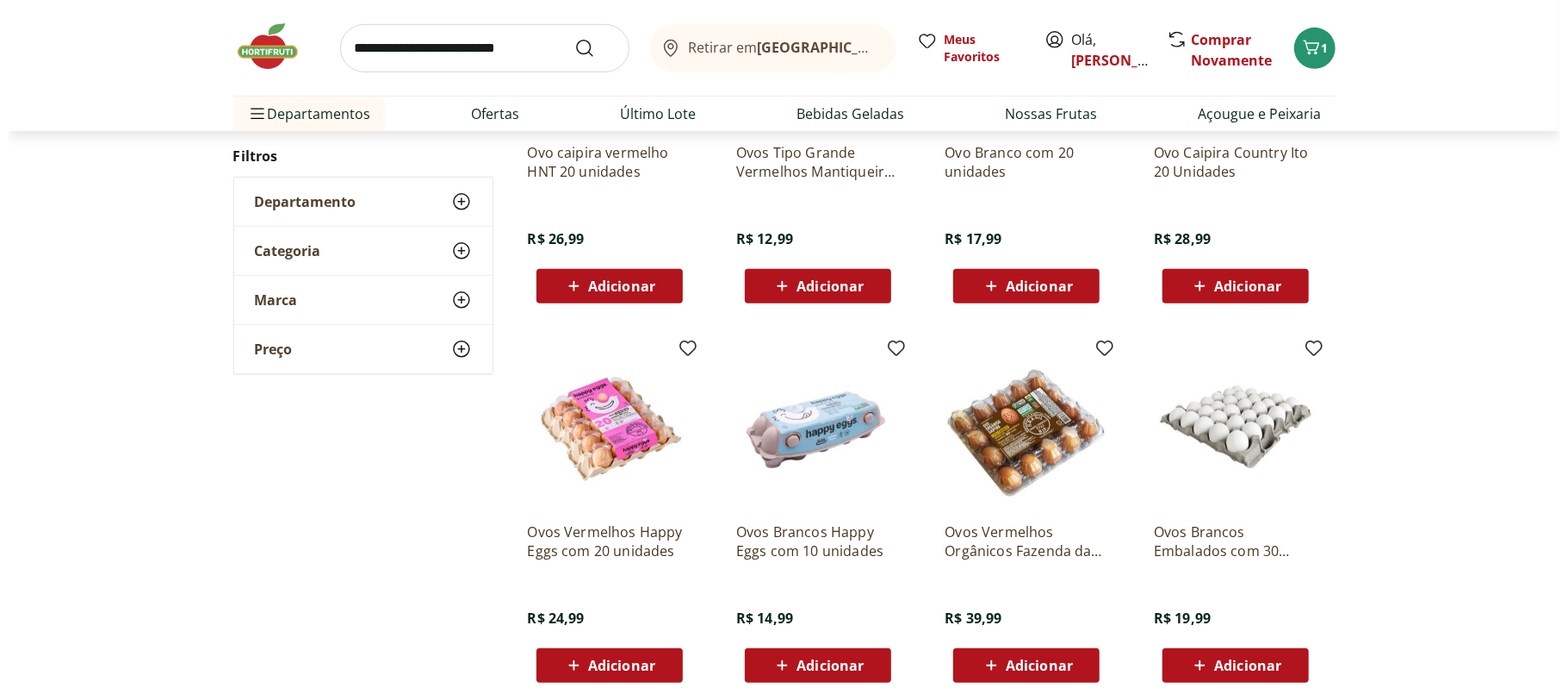
scroll to position [763, 0]
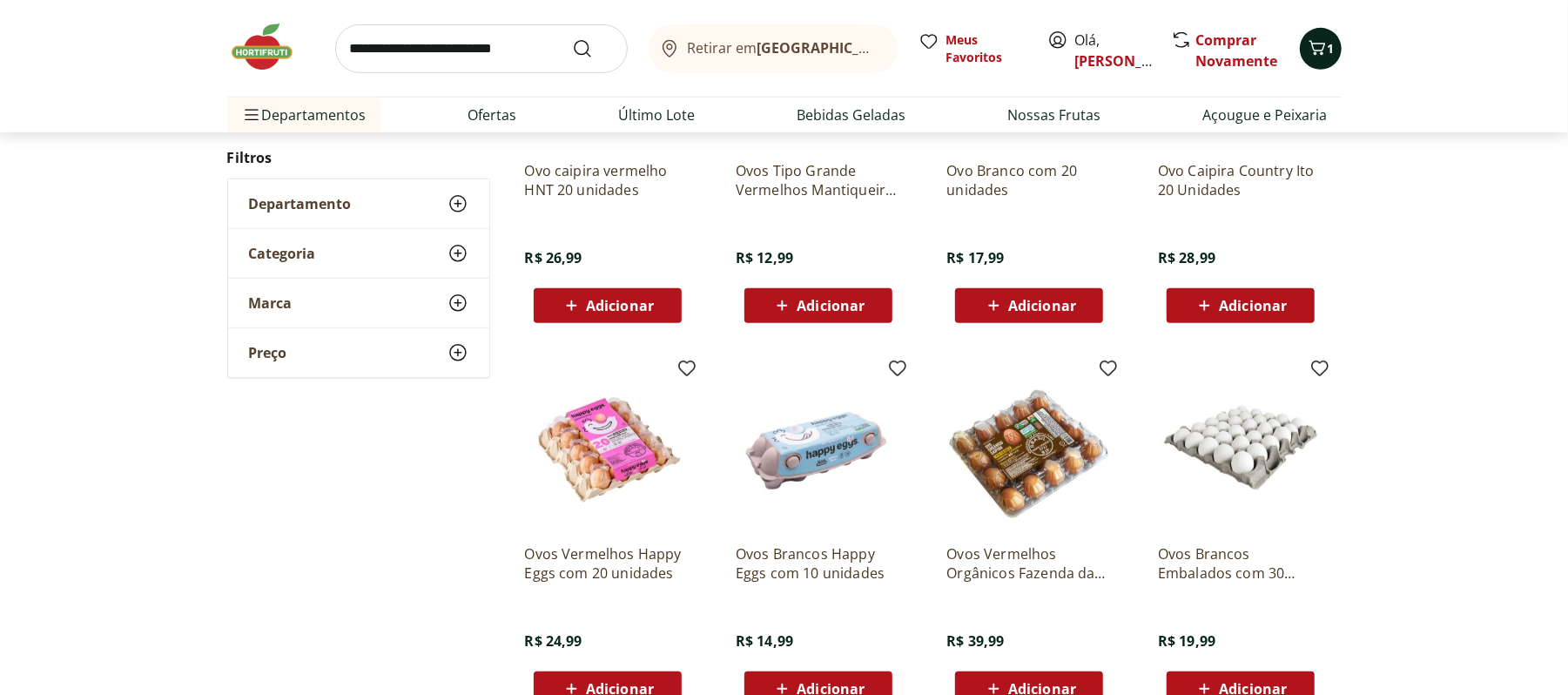
click at [1313, 47] on icon "Carrinho" at bounding box center [1316, 47] width 17 height 15
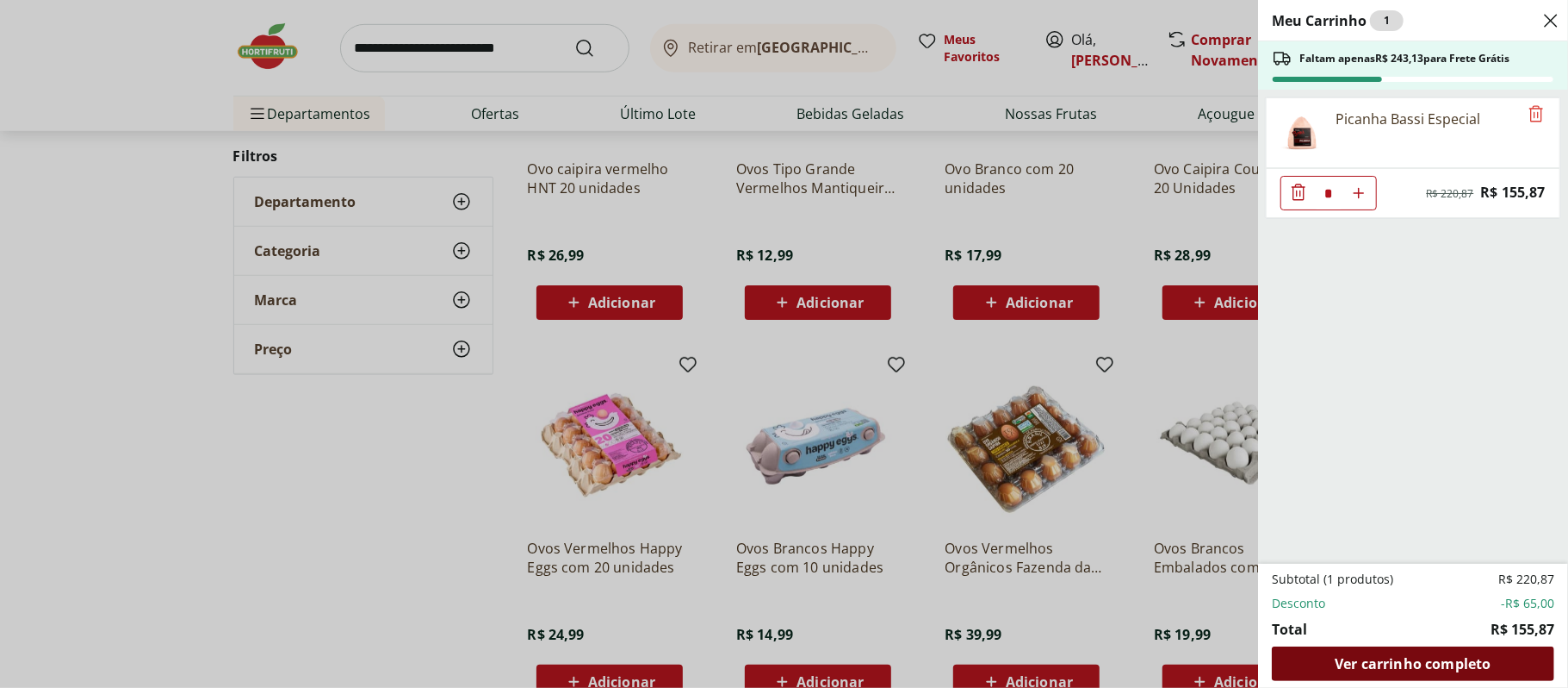
click at [1427, 664] on span "Ver carrinho completo" at bounding box center [1413, 664] width 156 height 14
